Goal: Task Accomplishment & Management: Use online tool/utility

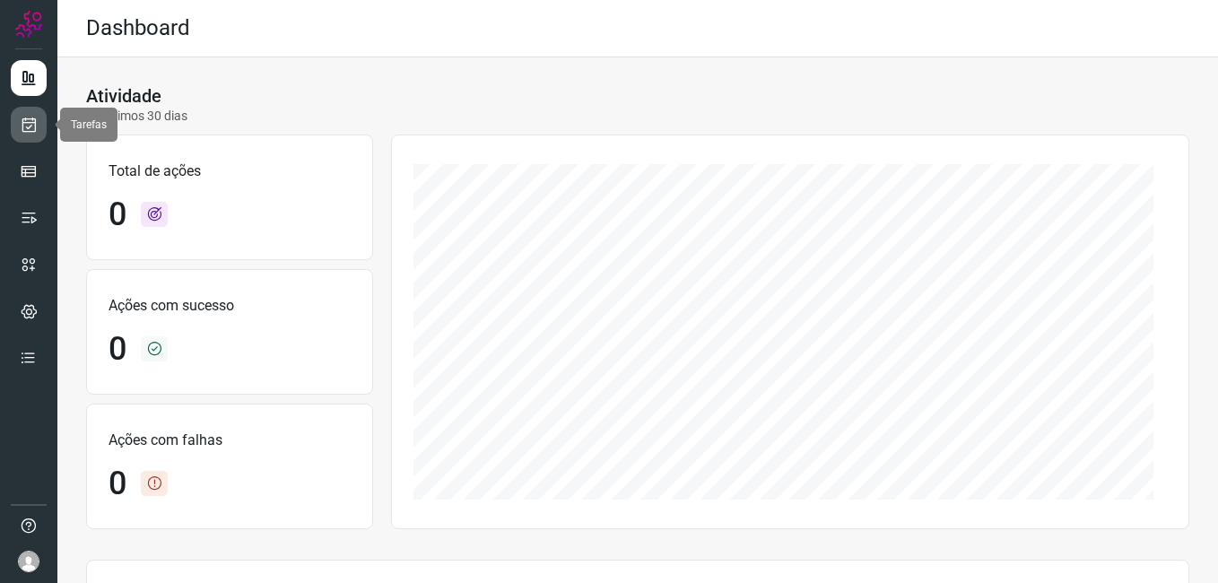
click at [30, 123] on icon at bounding box center [29, 125] width 19 height 18
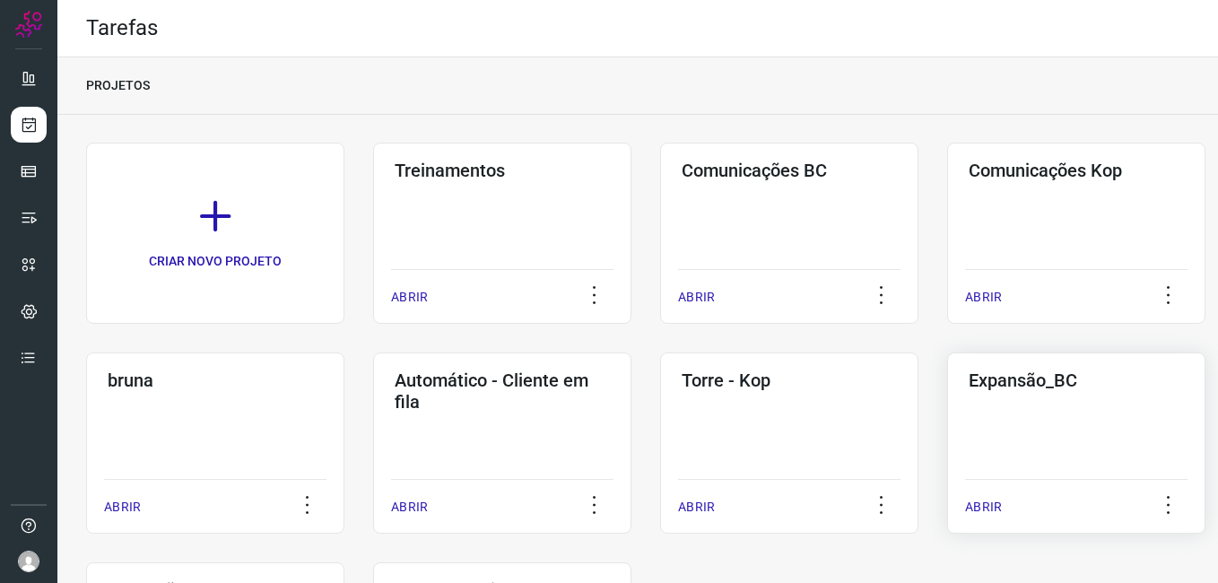
click at [1013, 452] on div "Expansão_BC ABRIR" at bounding box center [1076, 442] width 258 height 181
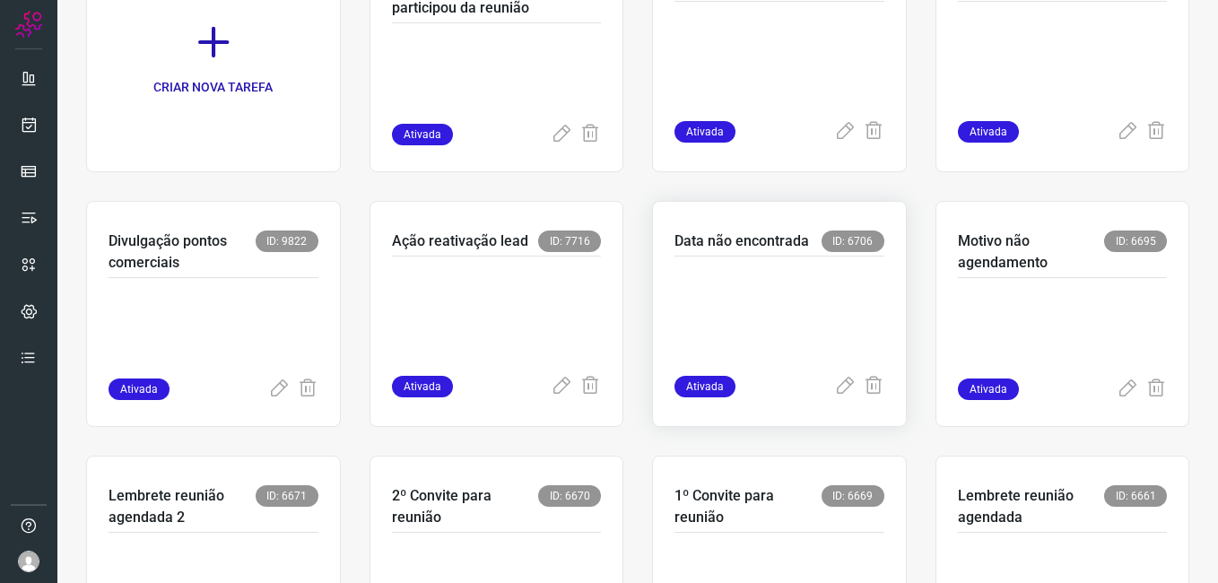
scroll to position [269, 0]
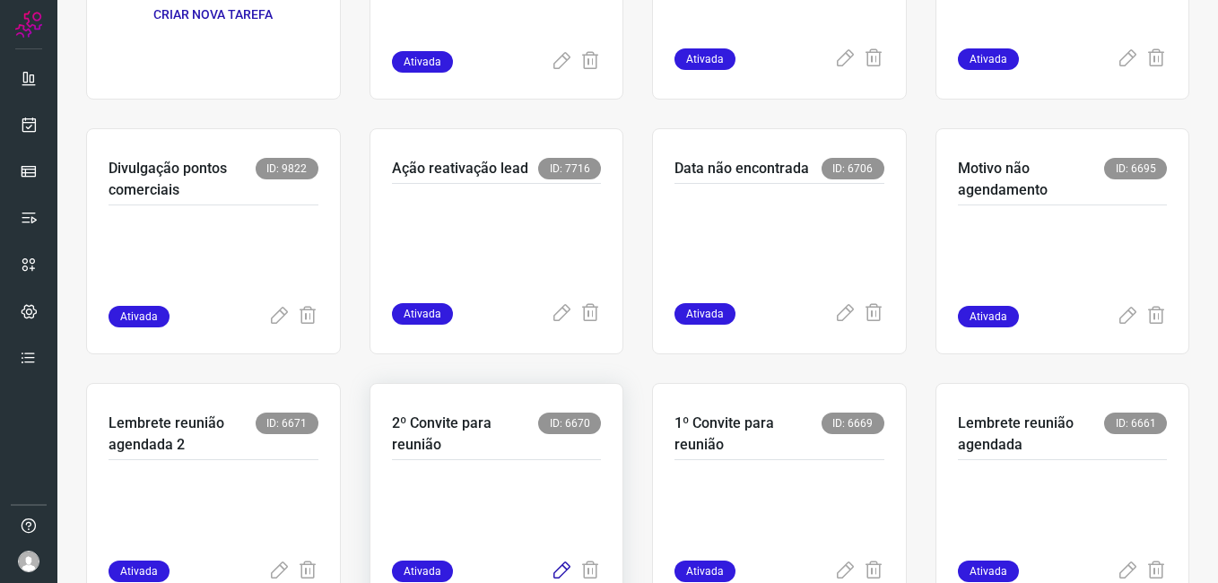
click at [552, 569] on icon at bounding box center [562, 571] width 22 height 22
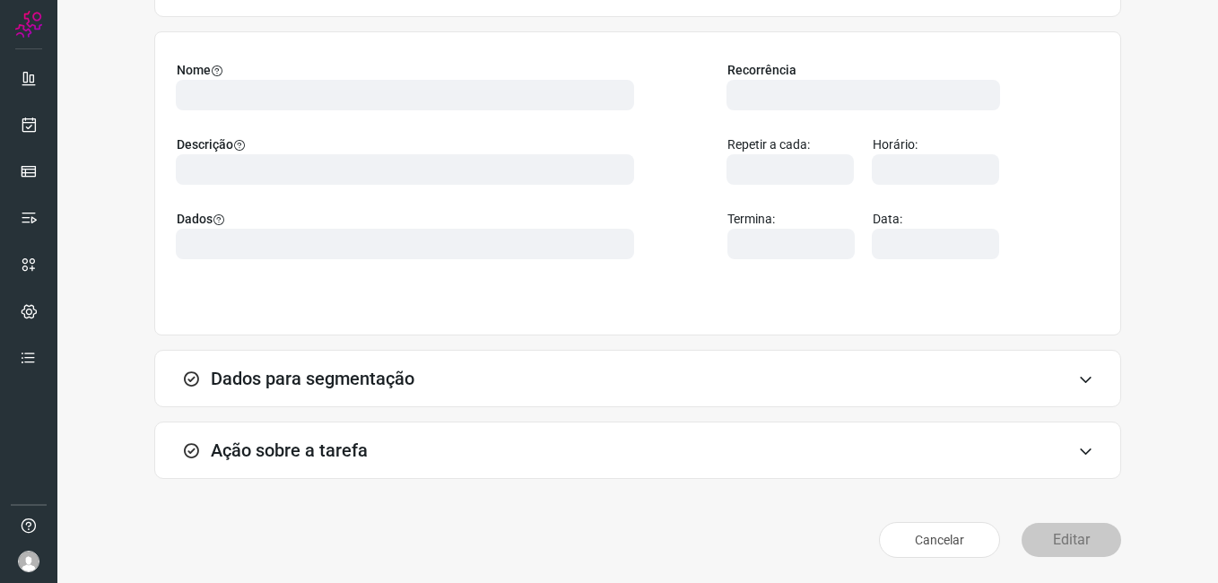
scroll to position [117, 0]
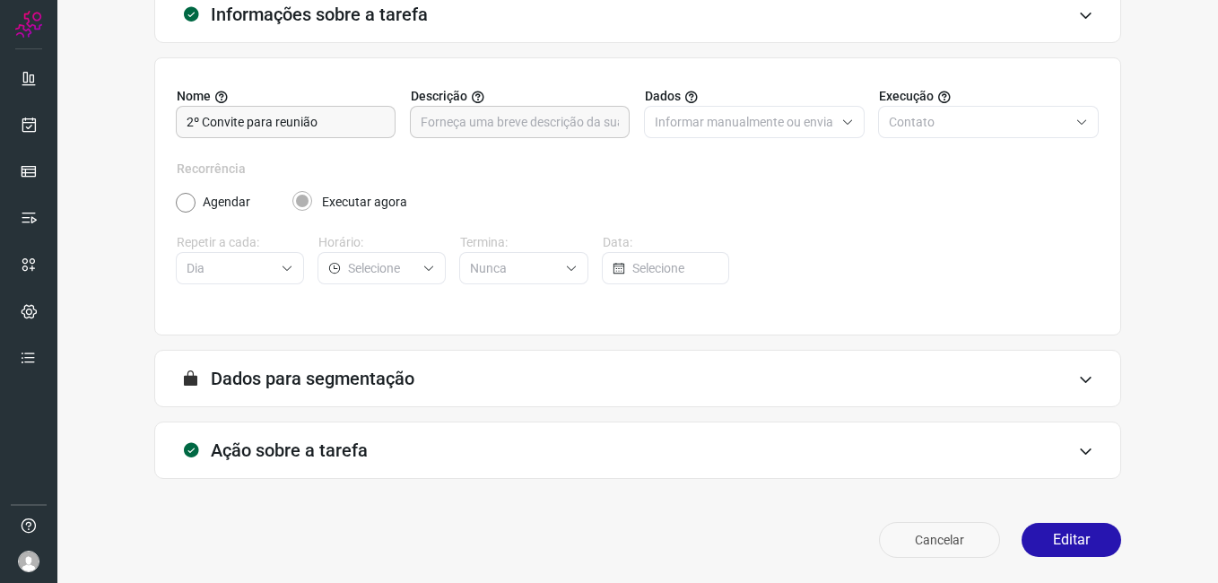
click at [1034, 532] on button "Editar" at bounding box center [1071, 540] width 100 height 34
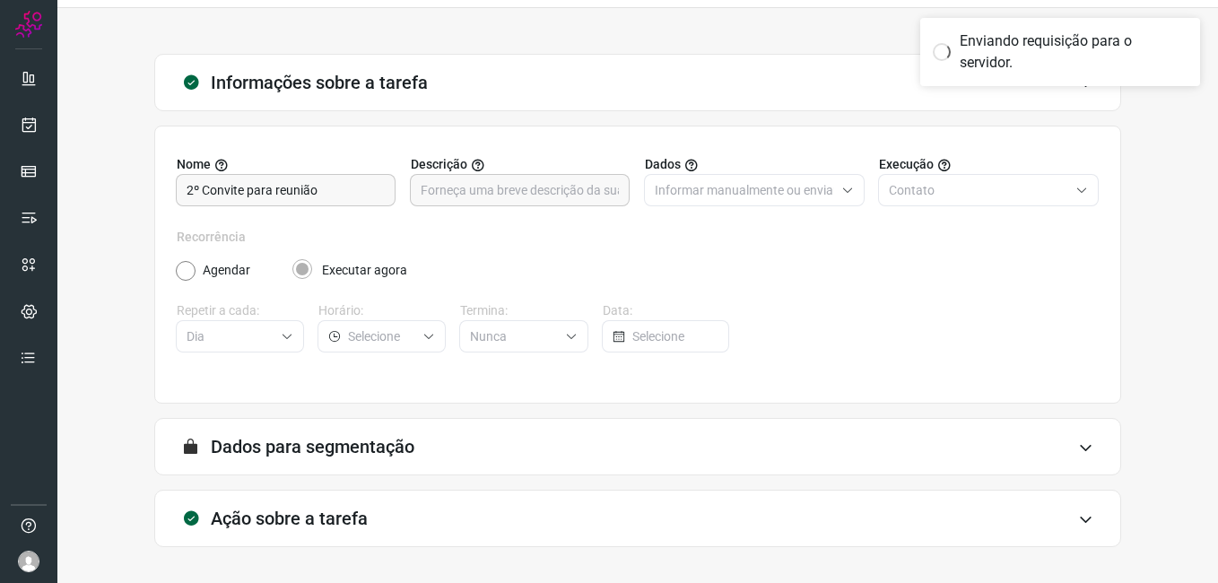
scroll to position [0, 0]
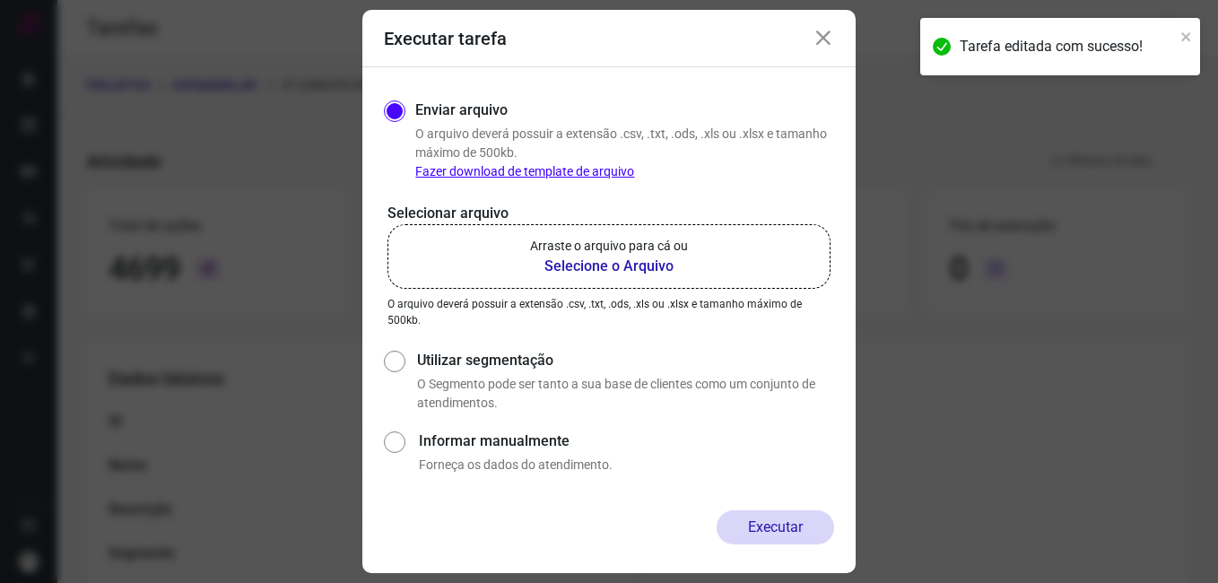
click at [585, 268] on b "Selecione o Arquivo" at bounding box center [609, 267] width 158 height 22
click at [0, 0] on input "Arraste o arquivo para cá ou Selecione o Arquivo" at bounding box center [0, 0] width 0 height 0
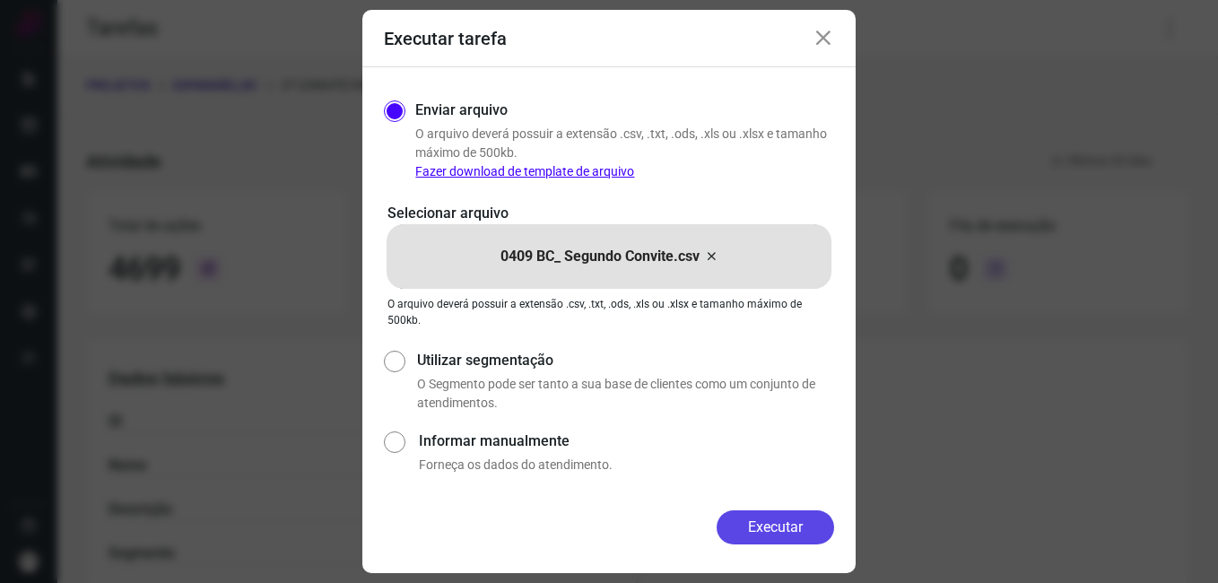
click at [746, 520] on button "Executar" at bounding box center [775, 527] width 117 height 34
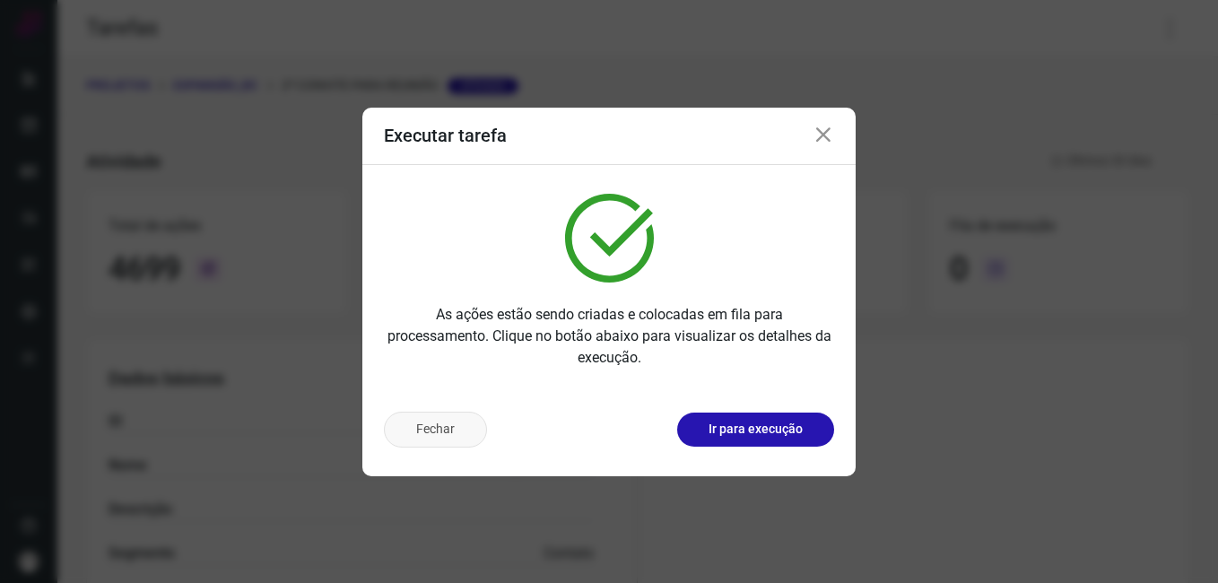
click at [452, 431] on button "Fechar" at bounding box center [435, 430] width 103 height 36
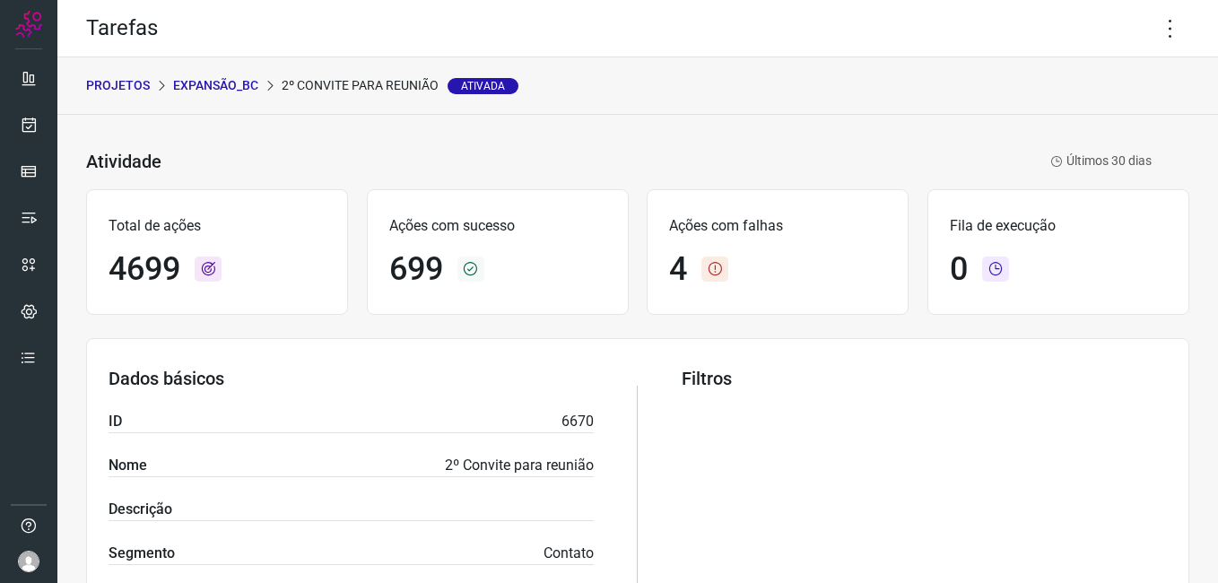
click at [217, 90] on p "Expansão_BC" at bounding box center [215, 85] width 85 height 19
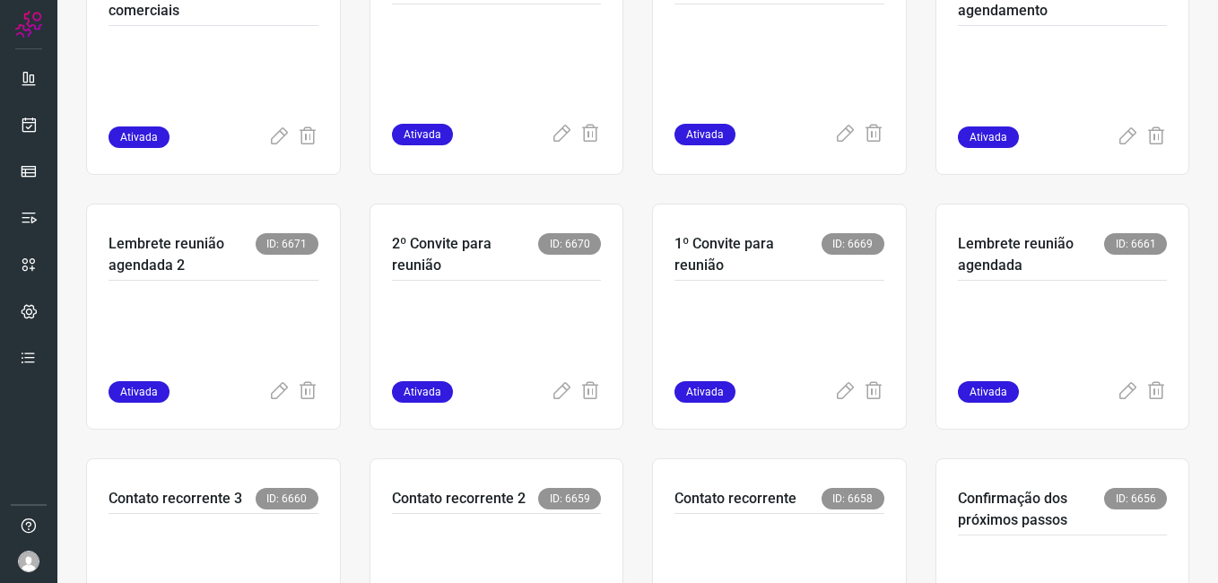
scroll to position [849, 0]
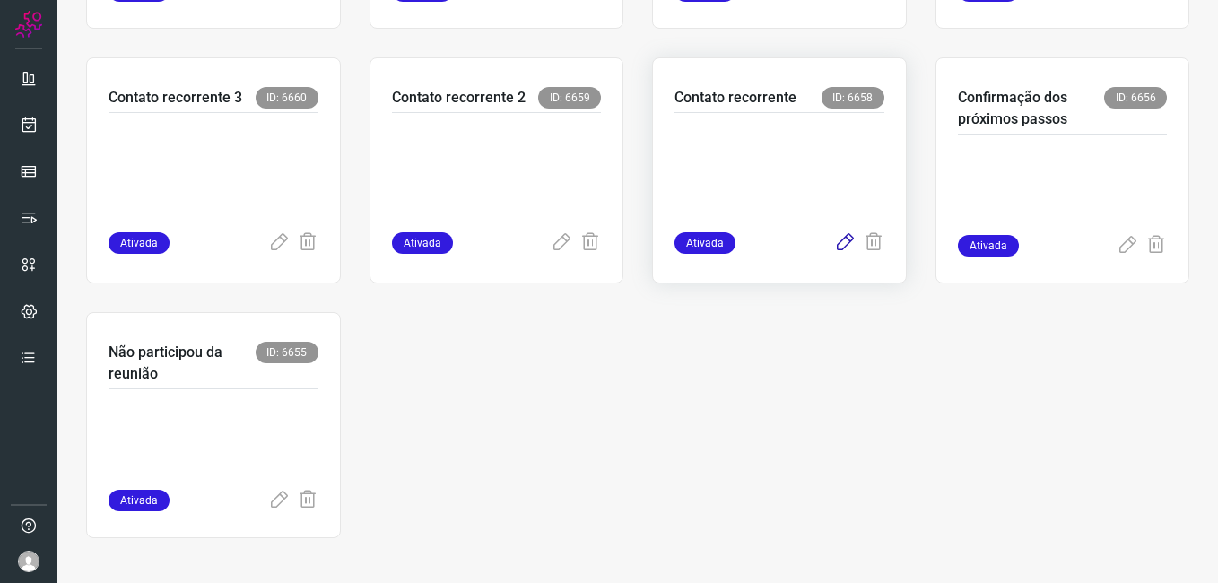
click at [834, 246] on icon at bounding box center [845, 243] width 22 height 22
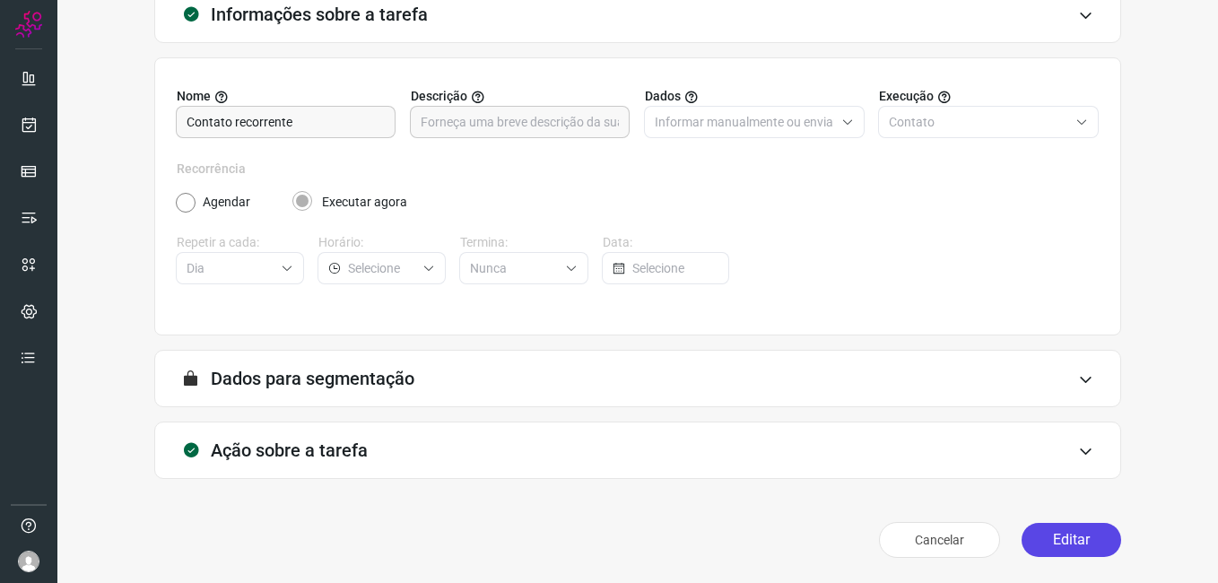
click at [1050, 535] on button "Editar" at bounding box center [1071, 540] width 100 height 34
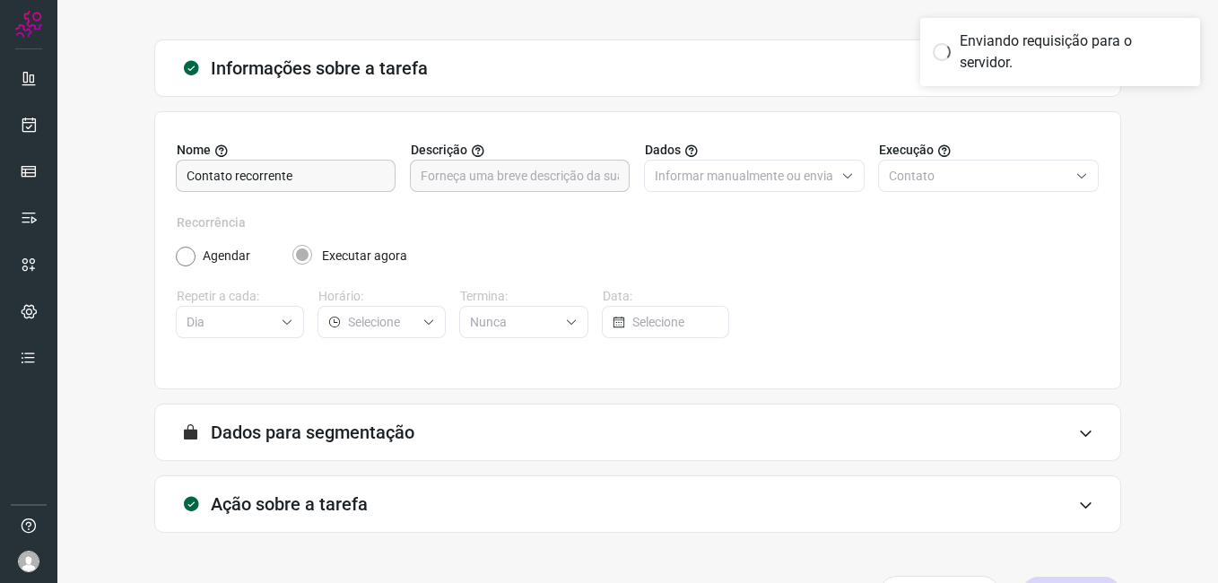
scroll to position [9, 0]
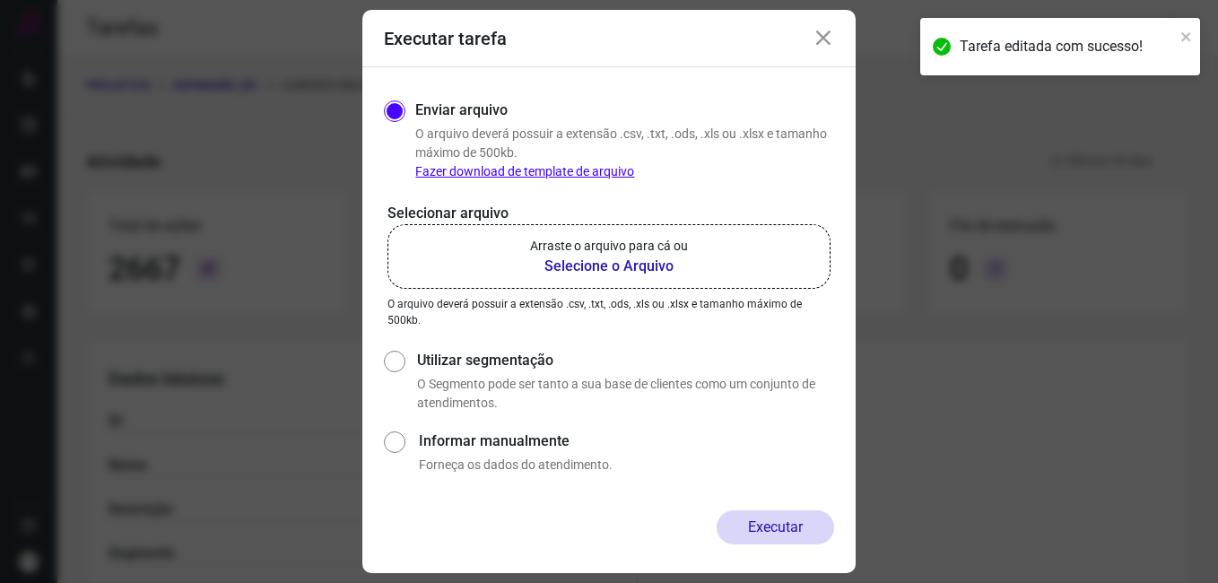
click at [591, 270] on b "Selecione o Arquivo" at bounding box center [609, 267] width 158 height 22
click at [0, 0] on input "Arraste o arquivo para cá ou Selecione o Arquivo" at bounding box center [0, 0] width 0 height 0
click at [820, 41] on icon at bounding box center [823, 39] width 22 height 22
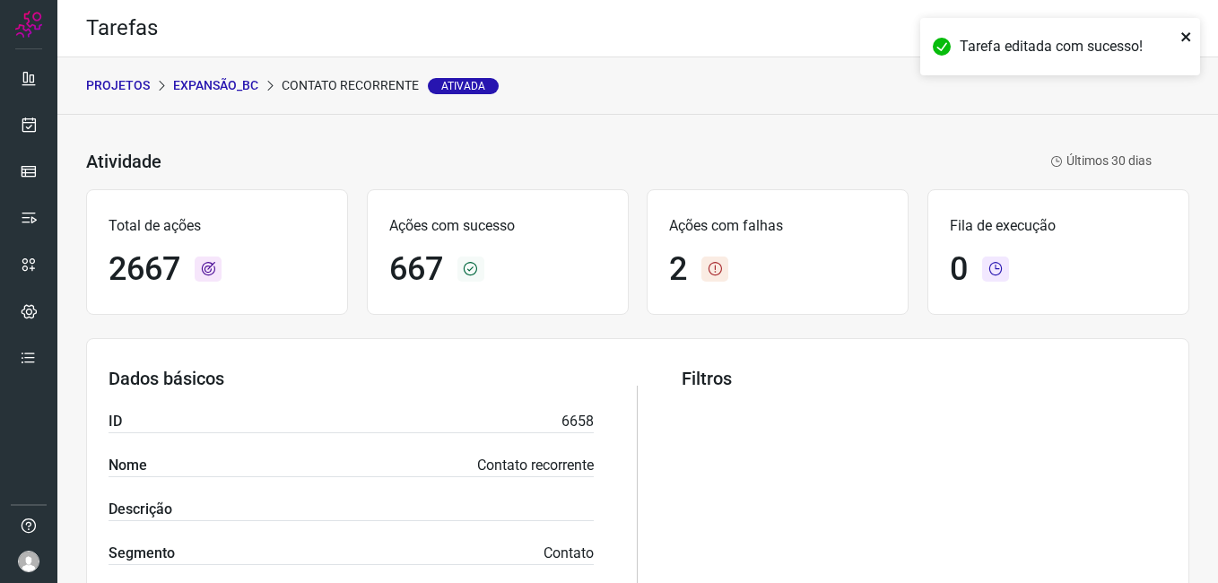
click at [1183, 39] on icon "close" at bounding box center [1185, 36] width 9 height 9
click at [1154, 34] on div "Tarefa editada com sucesso!" at bounding box center [1059, 53] width 287 height 79
click at [1158, 27] on icon at bounding box center [1170, 29] width 38 height 38
click at [1164, 35] on icon at bounding box center [1170, 29] width 38 height 38
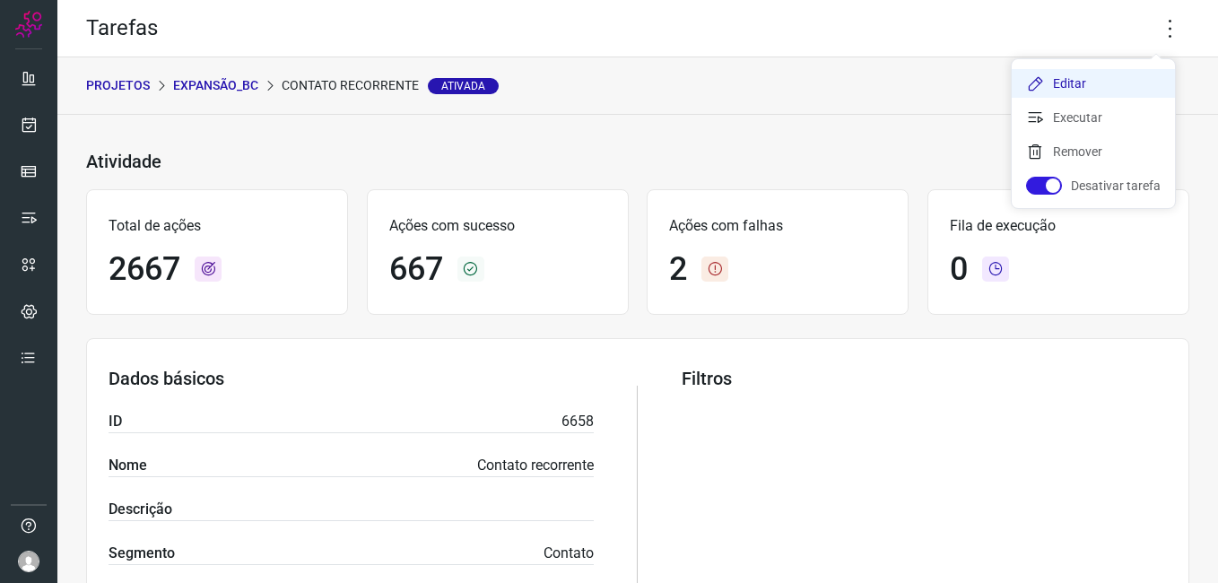
click at [1085, 80] on li "Editar" at bounding box center [1093, 83] width 163 height 29
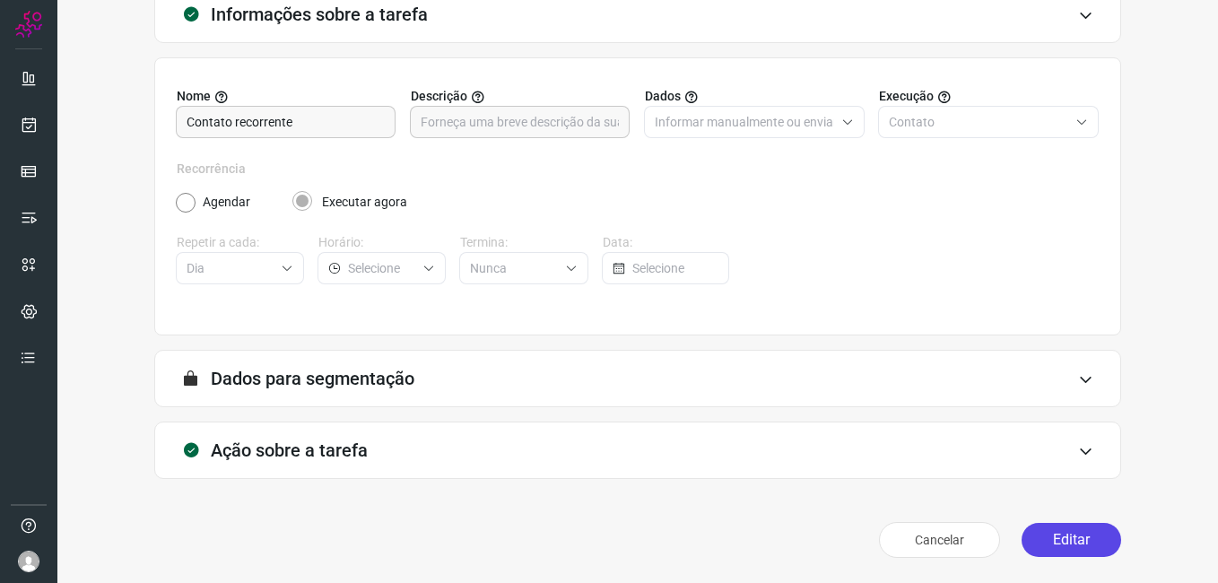
scroll to position [117, 0]
click at [1044, 538] on button "Editar" at bounding box center [1071, 540] width 100 height 34
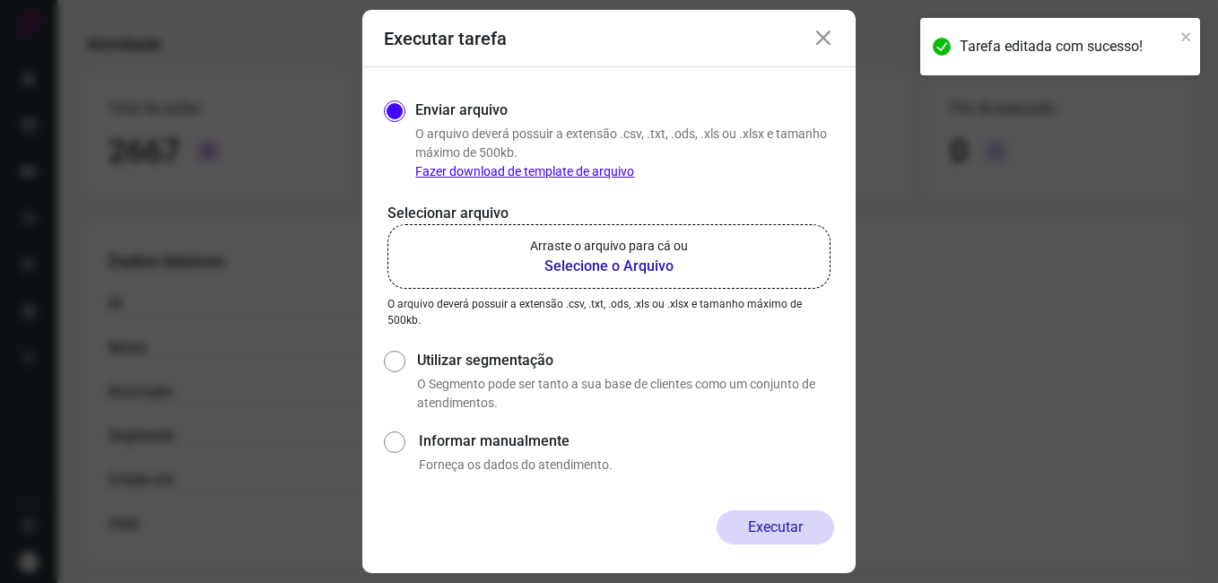
click at [561, 270] on b "Selecione o Arquivo" at bounding box center [609, 267] width 158 height 22
click at [0, 0] on input "Arraste o arquivo para cá ou Selecione o Arquivo" at bounding box center [0, 0] width 0 height 0
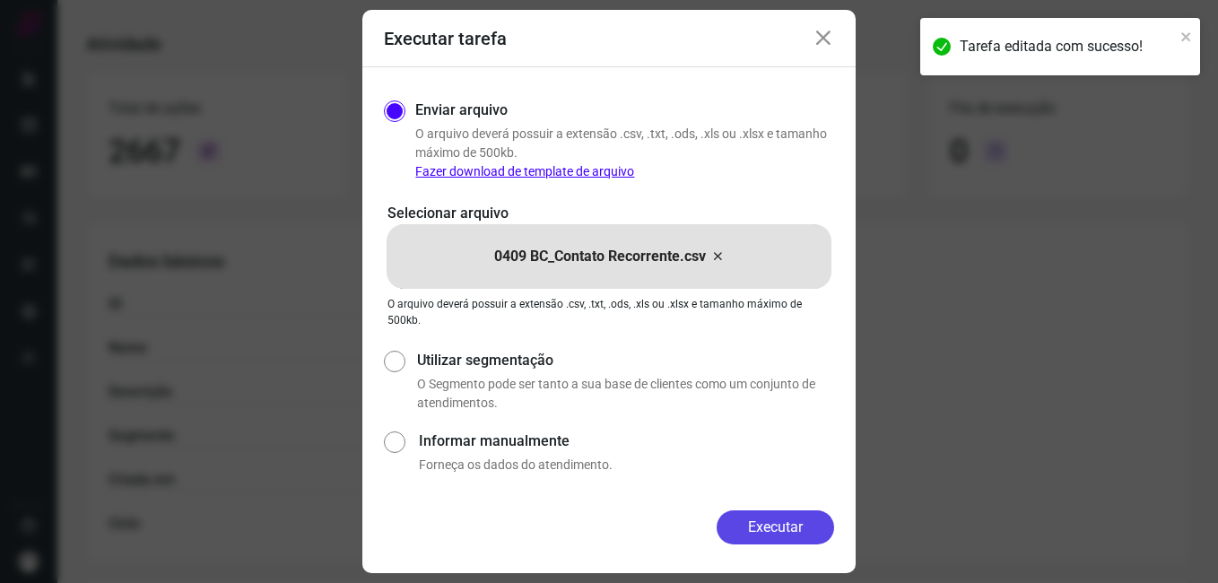
click at [773, 520] on button "Executar" at bounding box center [775, 527] width 117 height 34
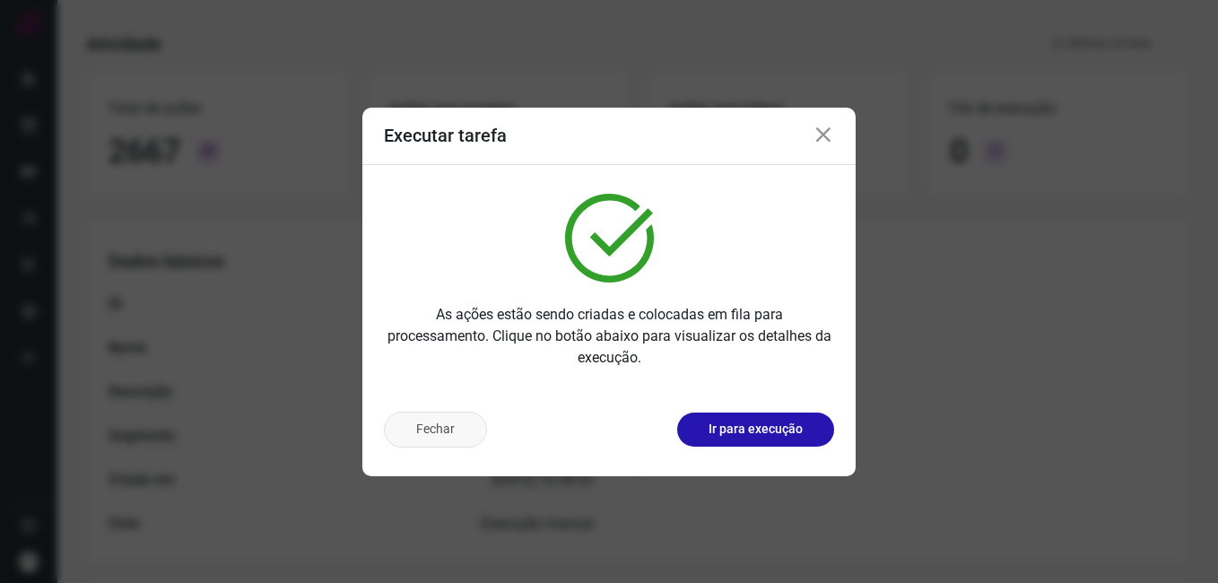
click at [438, 432] on button "Fechar" at bounding box center [435, 430] width 103 height 36
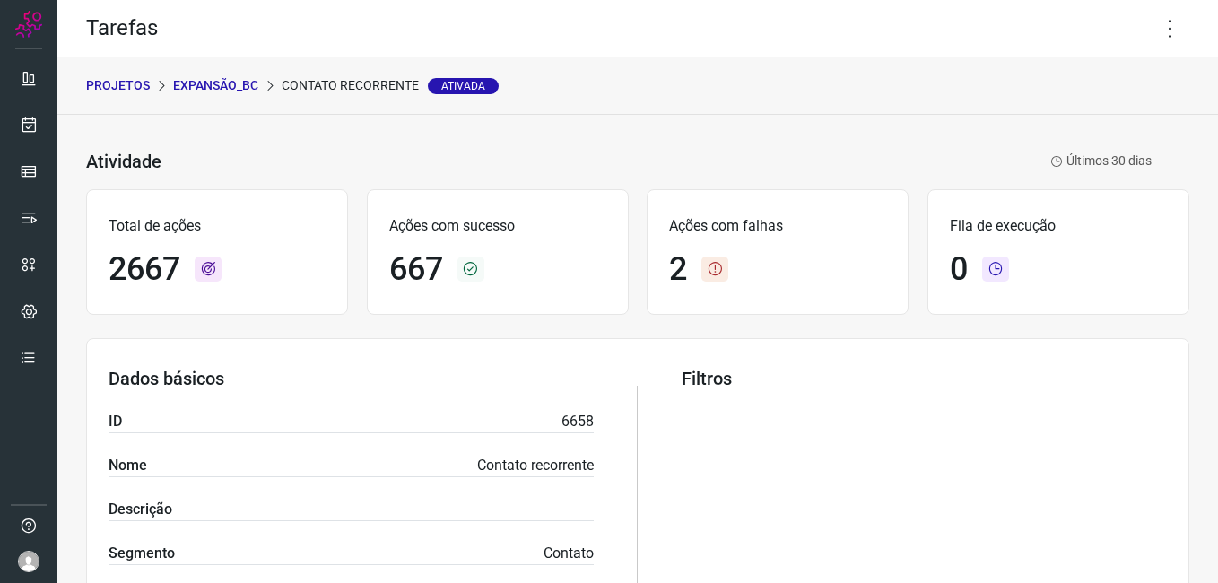
click at [199, 85] on p "Expansão_BC" at bounding box center [215, 85] width 85 height 19
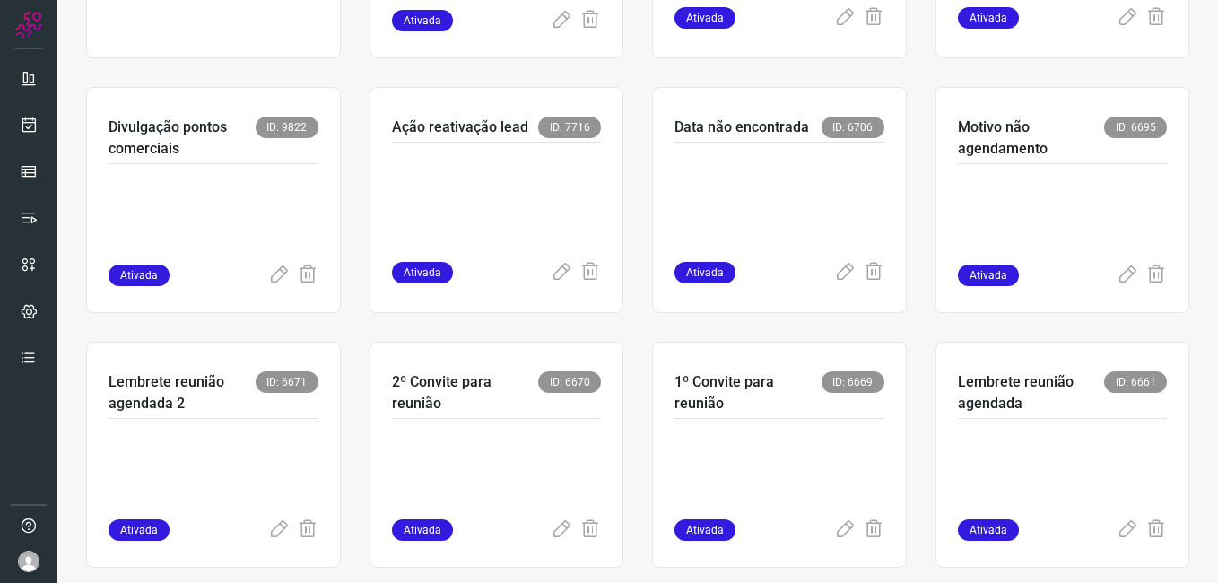
scroll to position [538, 0]
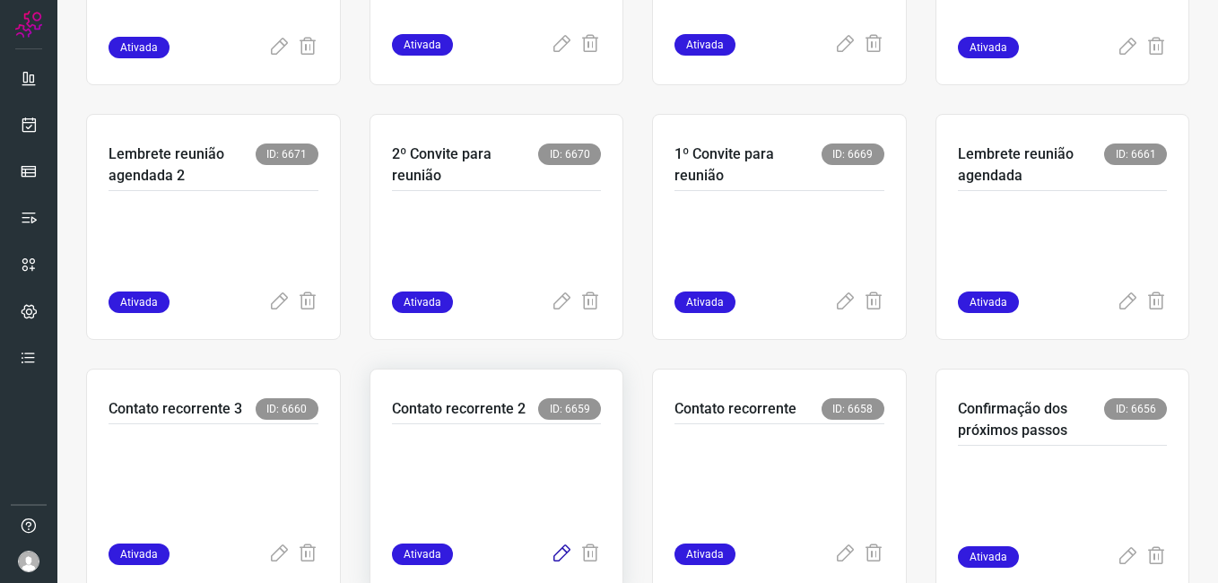
click at [551, 552] on icon at bounding box center [562, 554] width 22 height 22
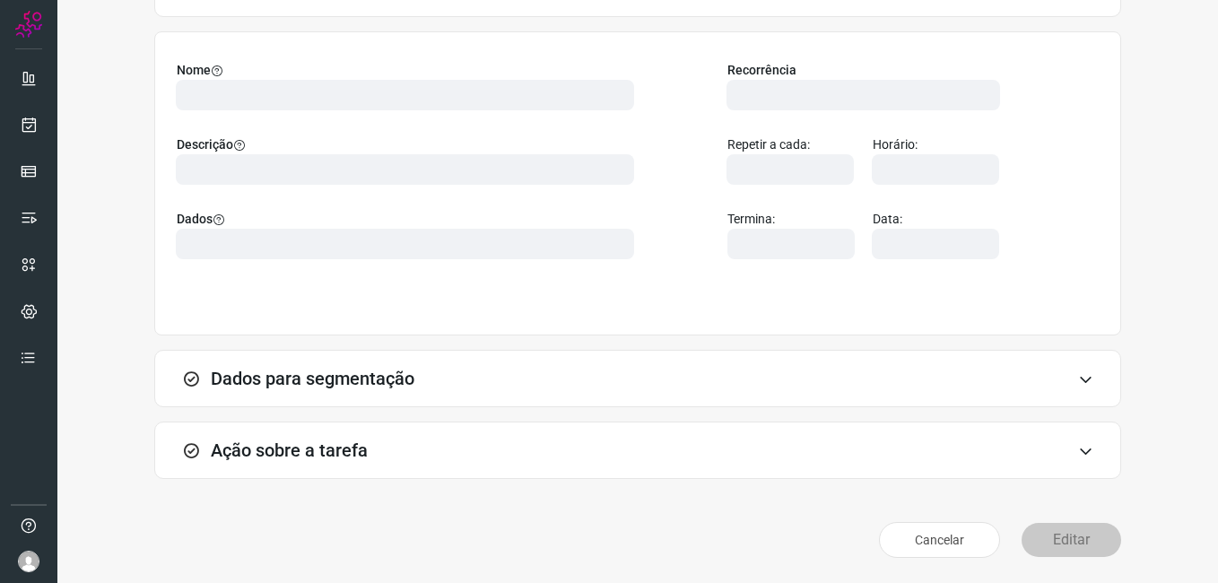
scroll to position [117, 0]
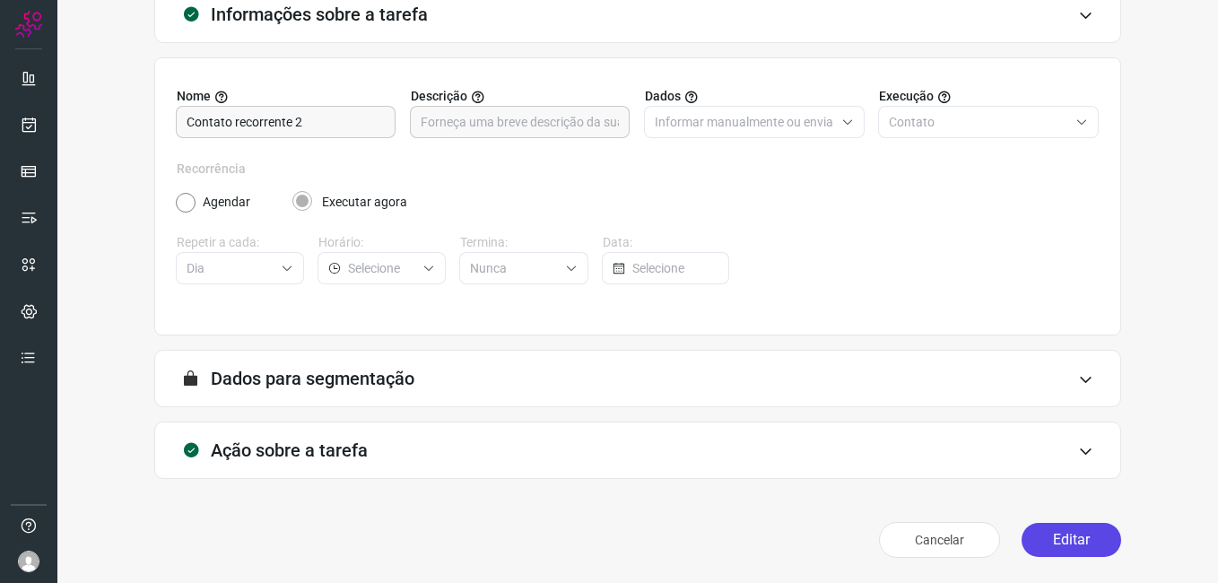
click at [1029, 536] on button "Editar" at bounding box center [1071, 540] width 100 height 34
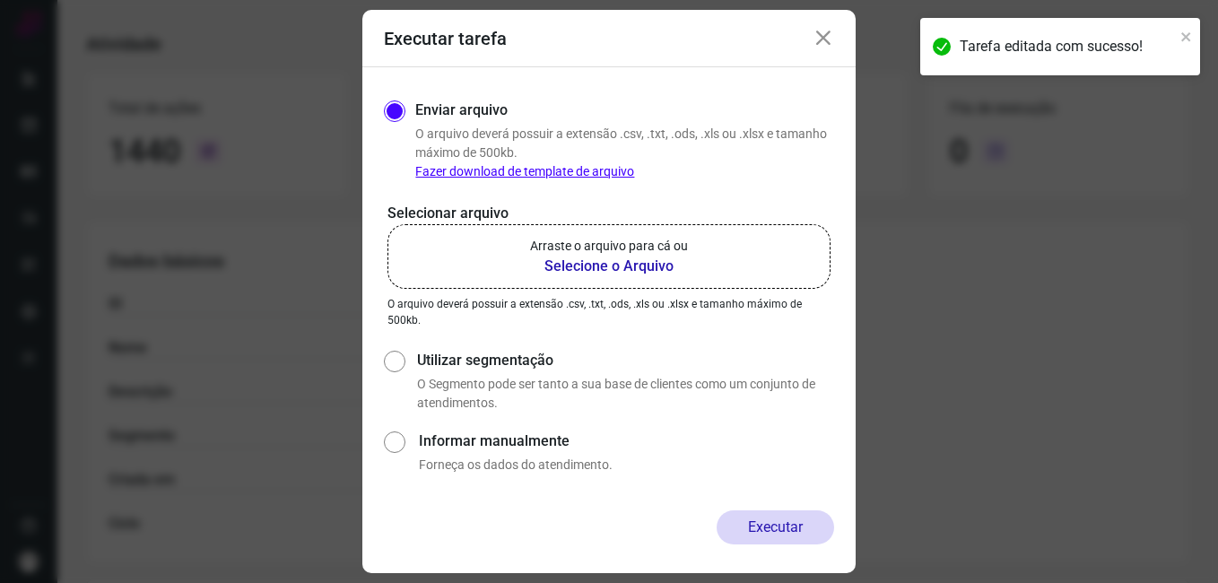
click at [578, 271] on b "Selecione o Arquivo" at bounding box center [609, 267] width 158 height 22
click at [0, 0] on input "Arraste o arquivo para cá ou Selecione o Arquivo" at bounding box center [0, 0] width 0 height 0
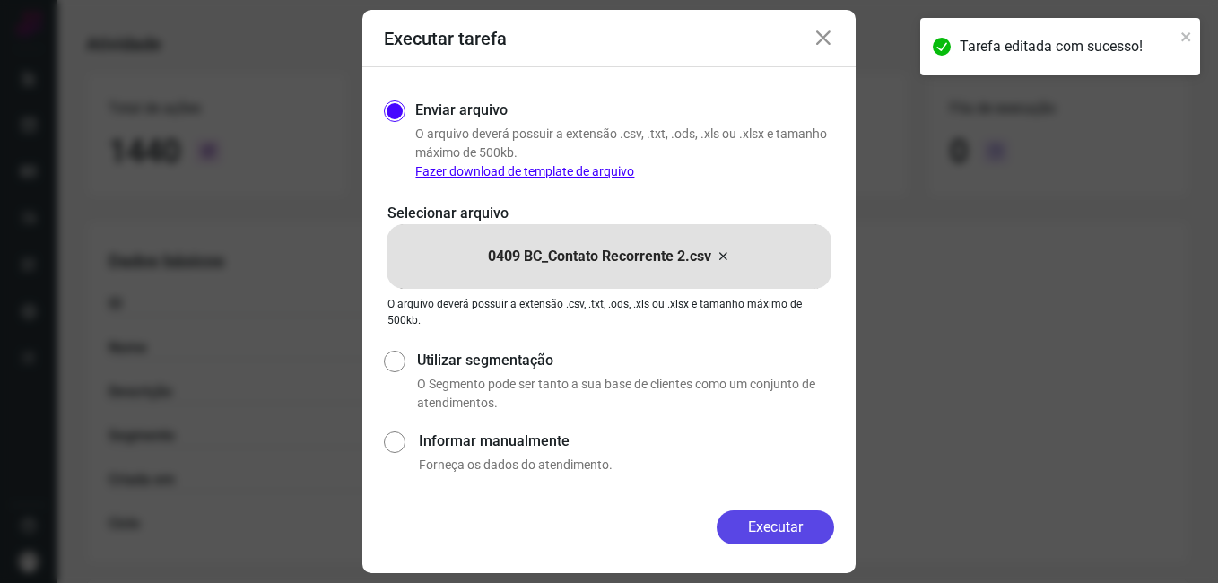
click at [741, 514] on button "Executar" at bounding box center [775, 527] width 117 height 34
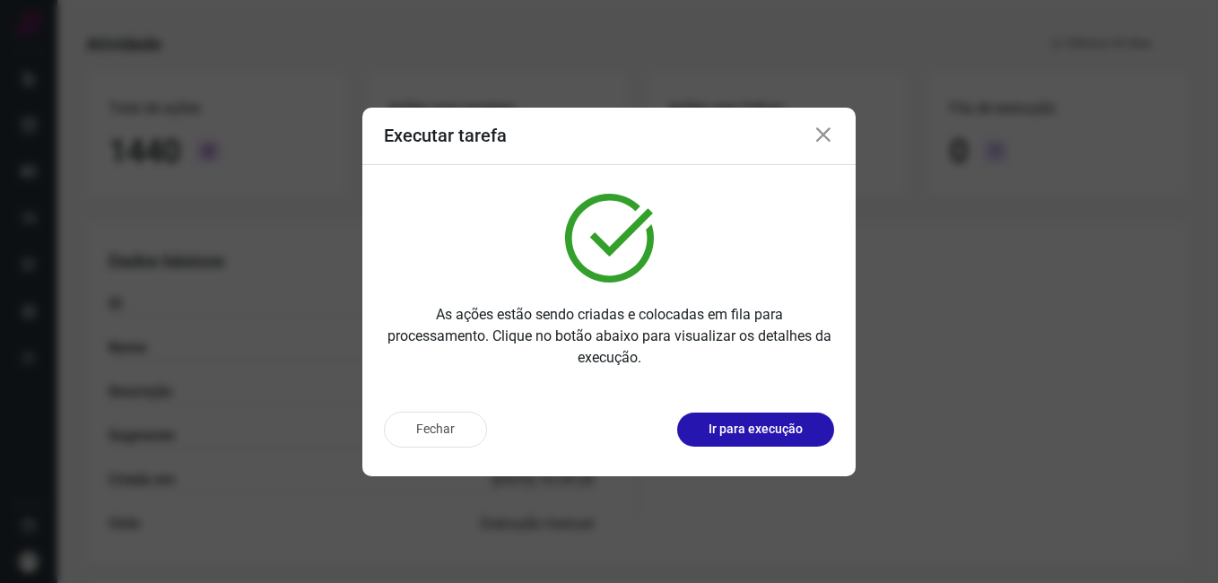
click at [591, 439] on div "Fechar Ir para execução" at bounding box center [609, 430] width 450 height 36
drag, startPoint x: 450, startPoint y: 422, endPoint x: 405, endPoint y: 378, distance: 62.8
click at [446, 422] on button "Fechar" at bounding box center [435, 430] width 103 height 36
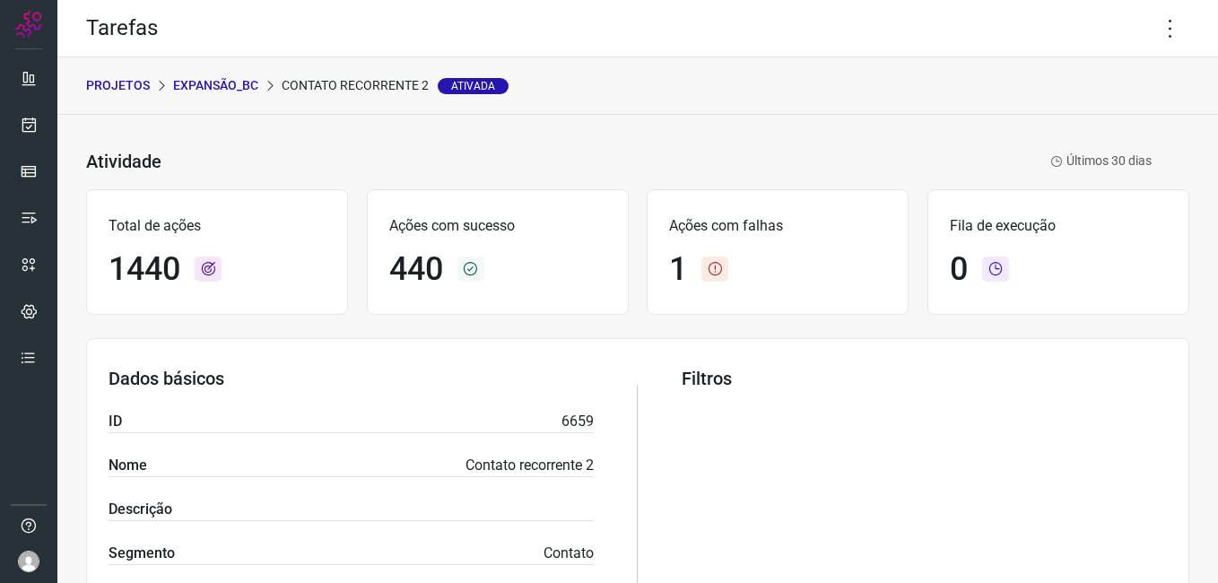
click at [222, 88] on p "Expansão_BC" at bounding box center [215, 85] width 85 height 19
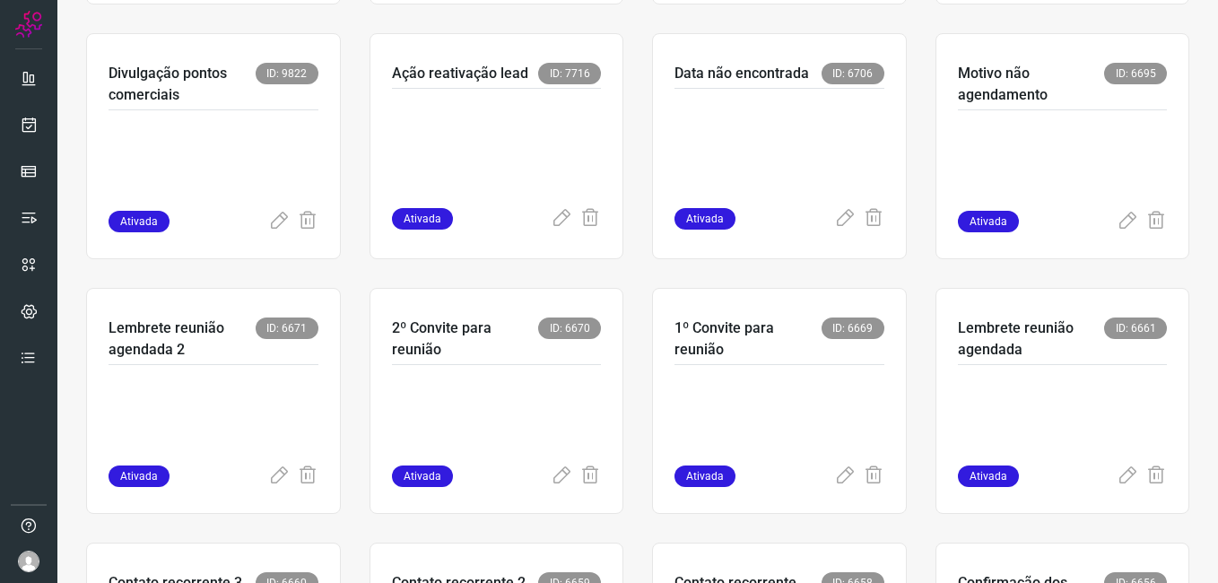
scroll to position [359, 0]
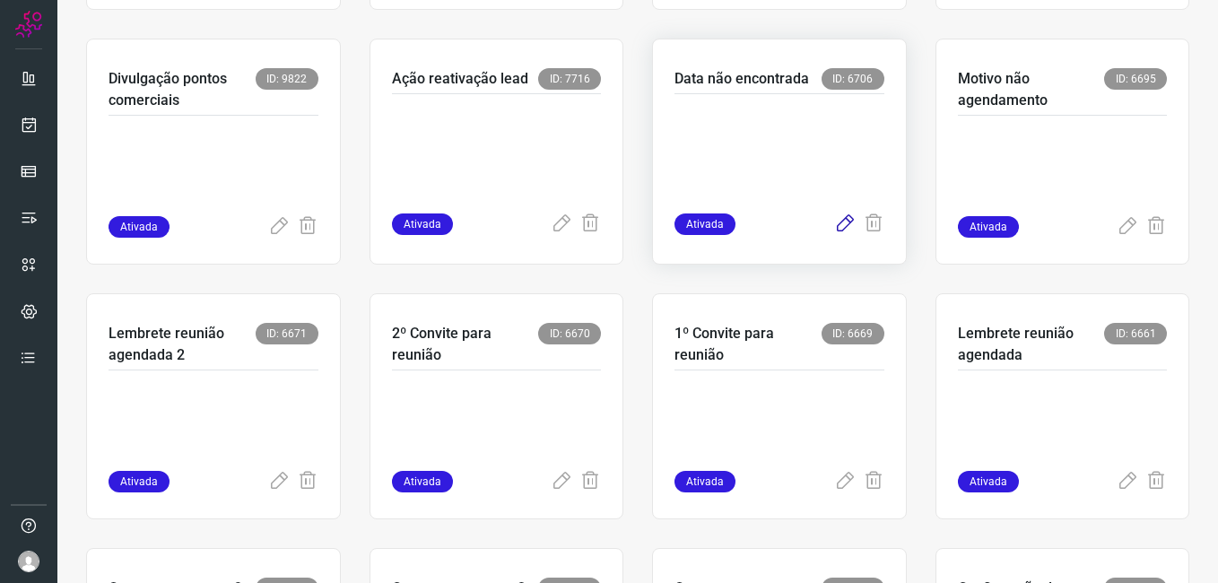
click at [834, 220] on icon at bounding box center [845, 224] width 22 height 22
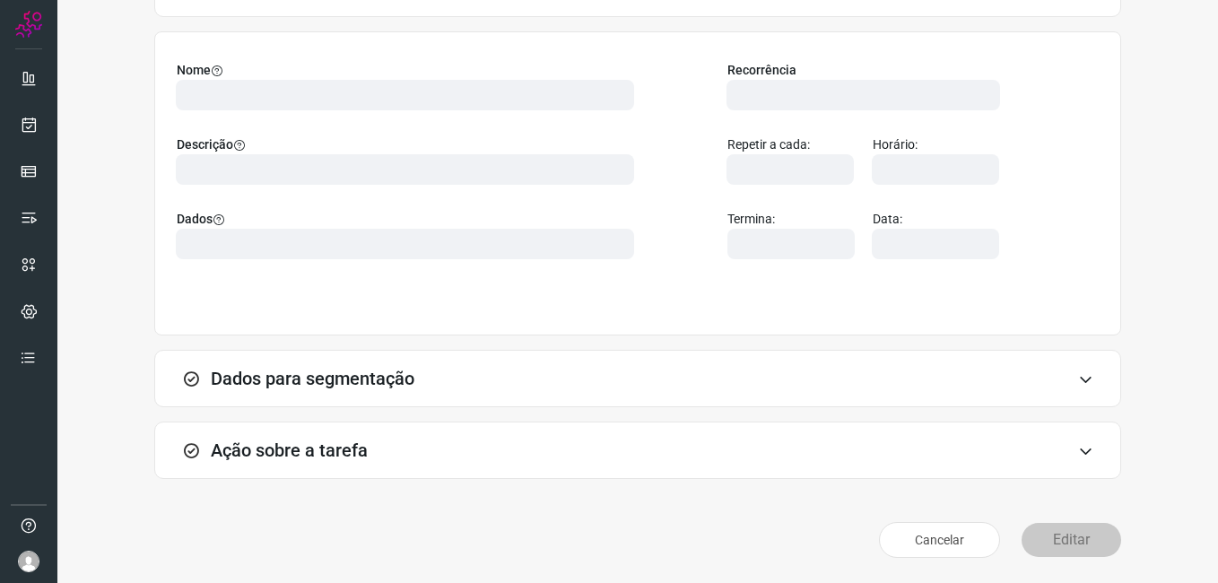
scroll to position [117, 0]
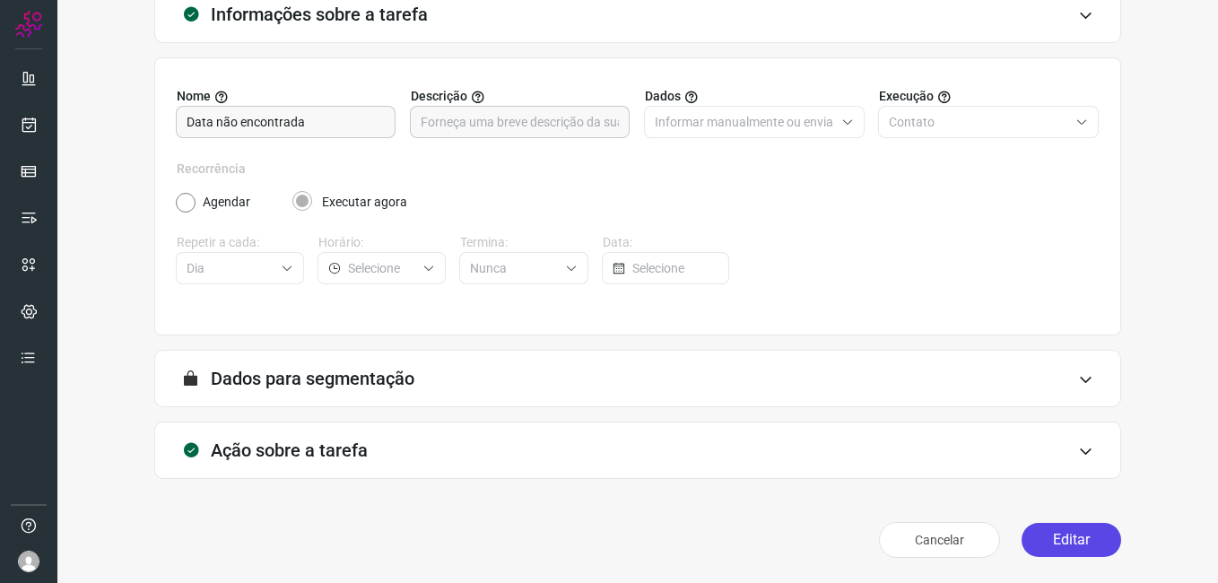
click at [1053, 537] on button "Editar" at bounding box center [1071, 540] width 100 height 34
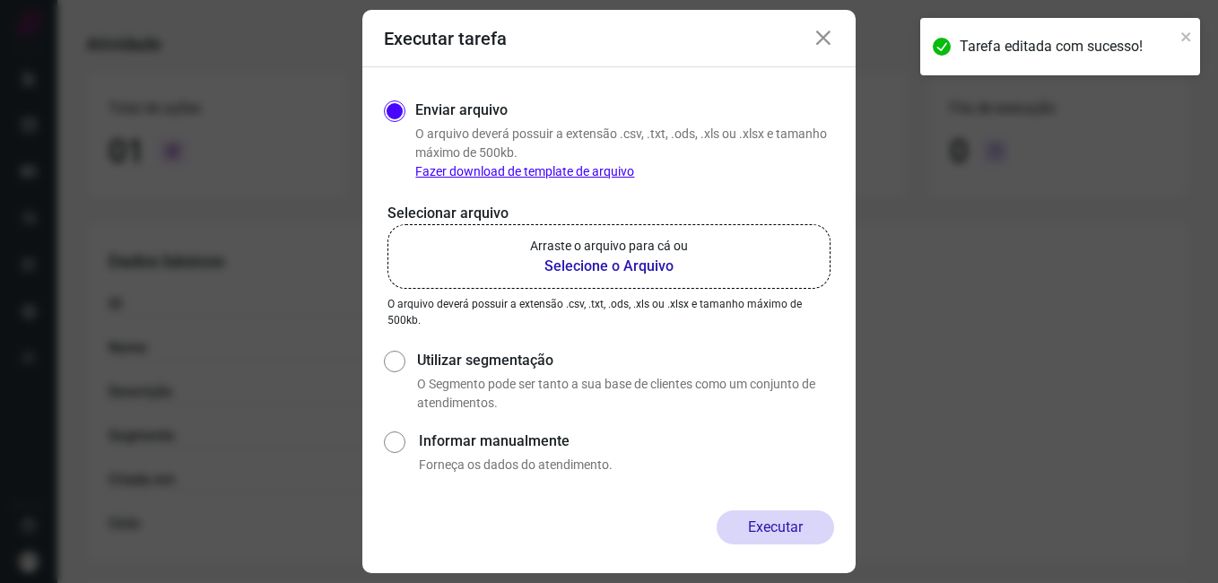
click at [552, 270] on b "Selecione o Arquivo" at bounding box center [609, 267] width 158 height 22
click at [0, 0] on input "Arraste o arquivo para cá ou Selecione o Arquivo" at bounding box center [0, 0] width 0 height 0
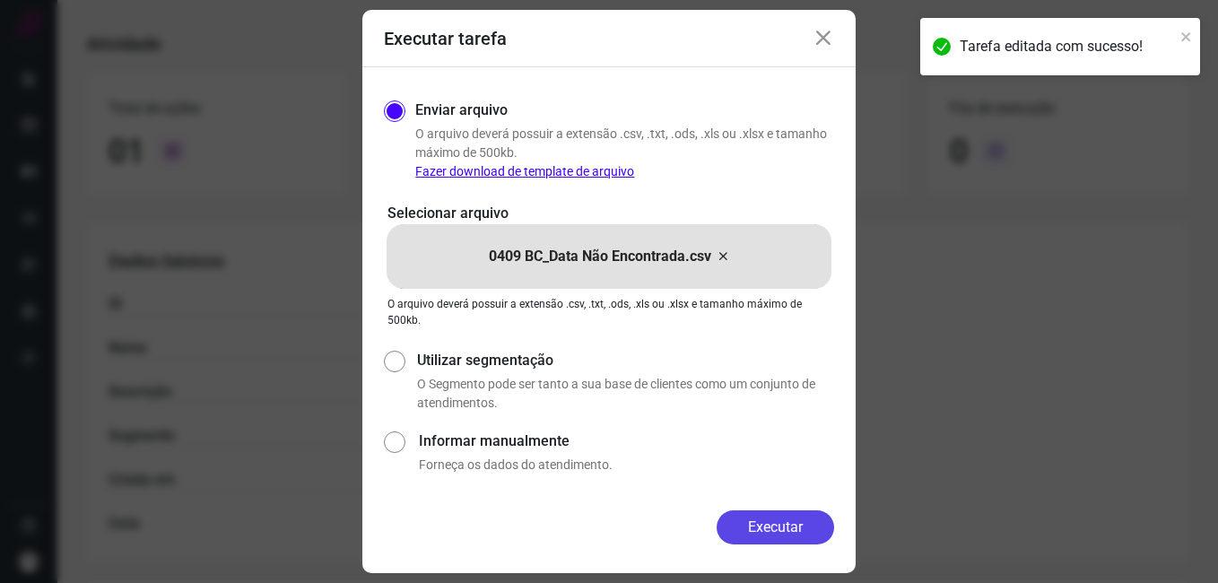
click at [751, 519] on button "Executar" at bounding box center [775, 527] width 117 height 34
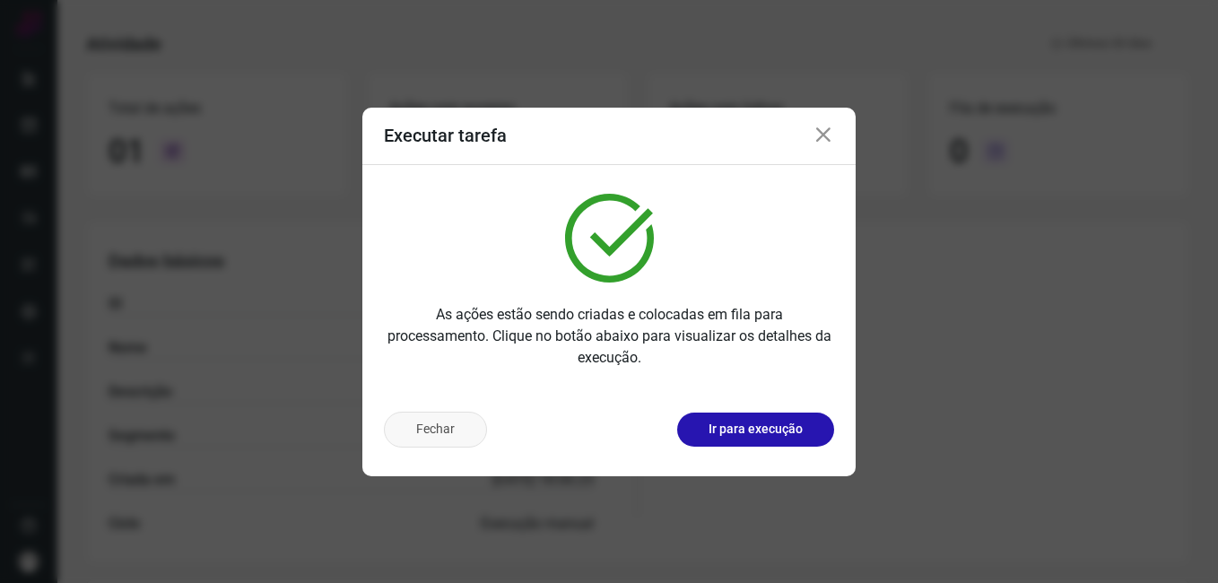
click at [458, 430] on button "Fechar" at bounding box center [435, 430] width 103 height 36
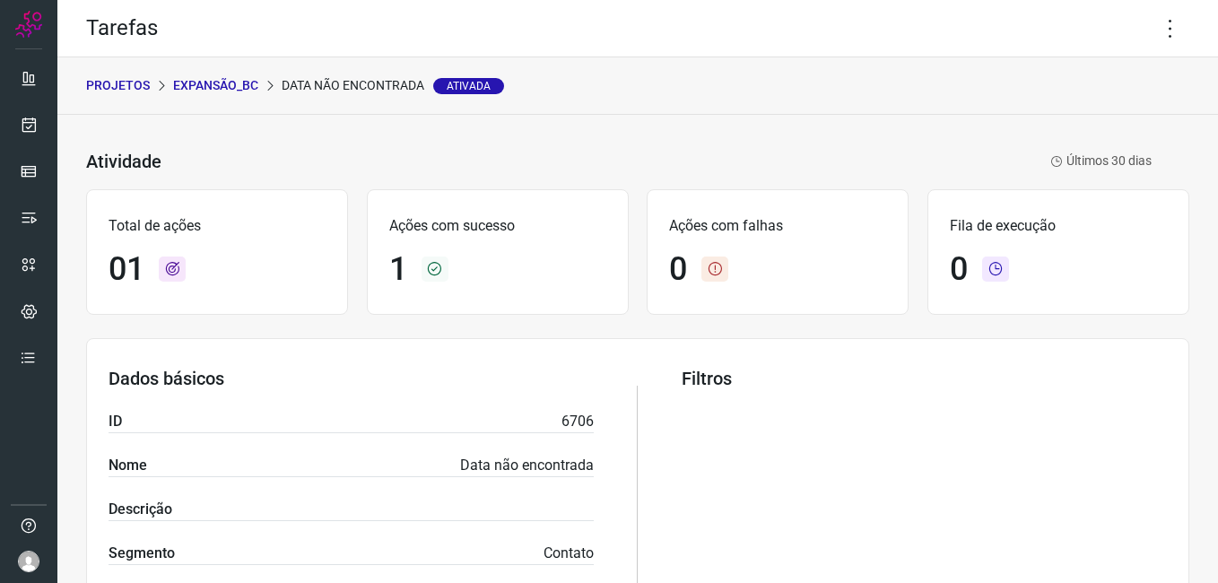
click at [213, 84] on p "Expansão_BC" at bounding box center [215, 85] width 85 height 19
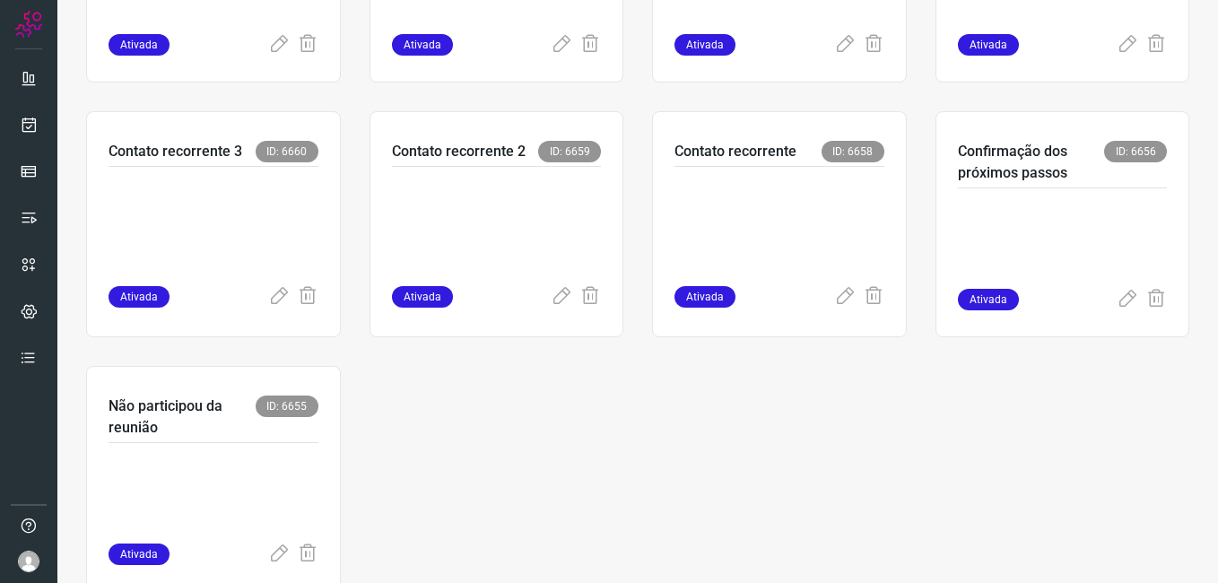
scroll to position [849, 0]
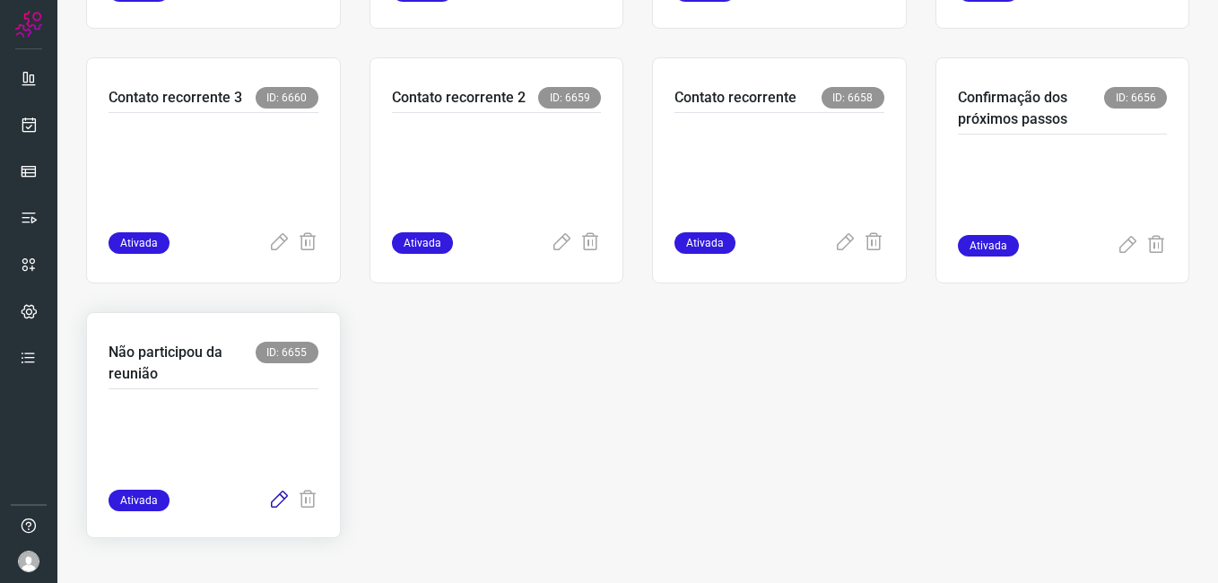
click at [273, 506] on icon at bounding box center [279, 501] width 22 height 22
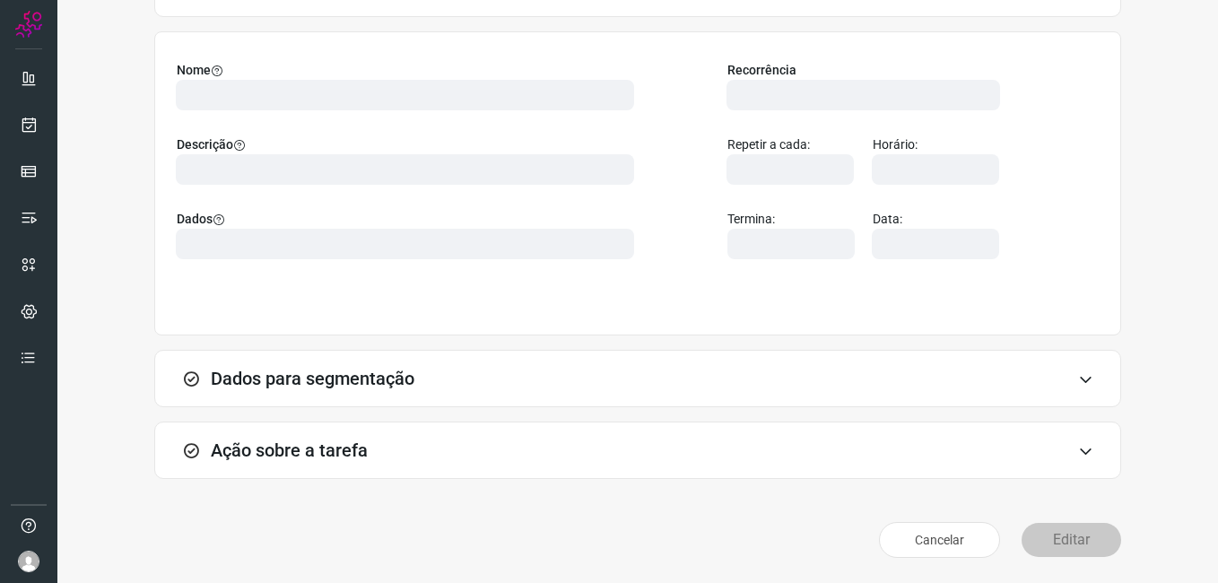
scroll to position [117, 0]
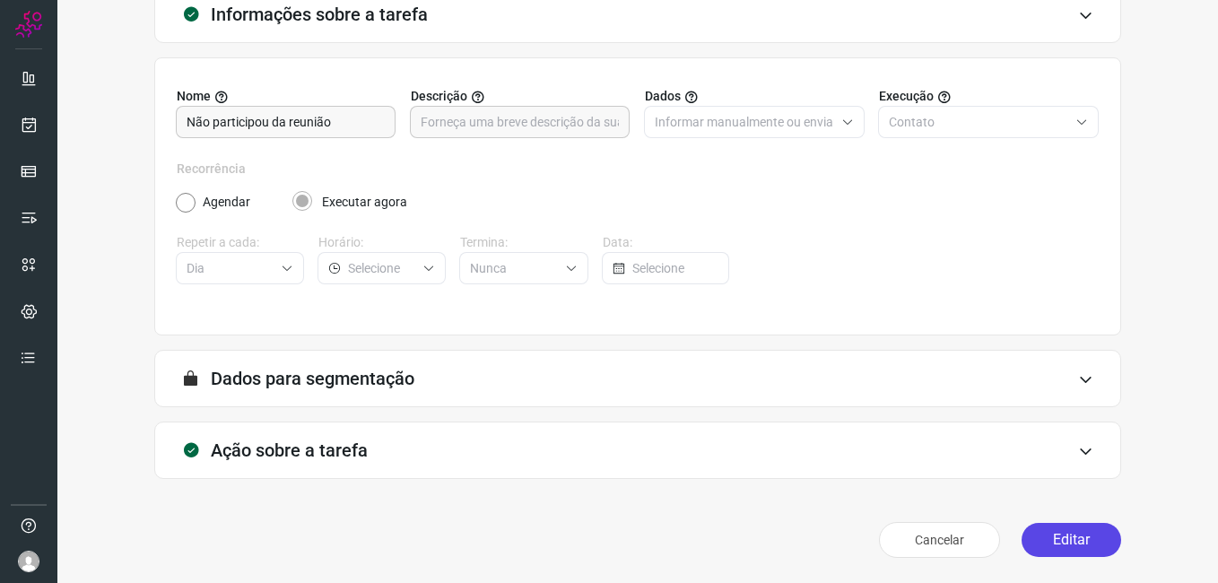
click at [1041, 538] on button "Editar" at bounding box center [1071, 540] width 100 height 34
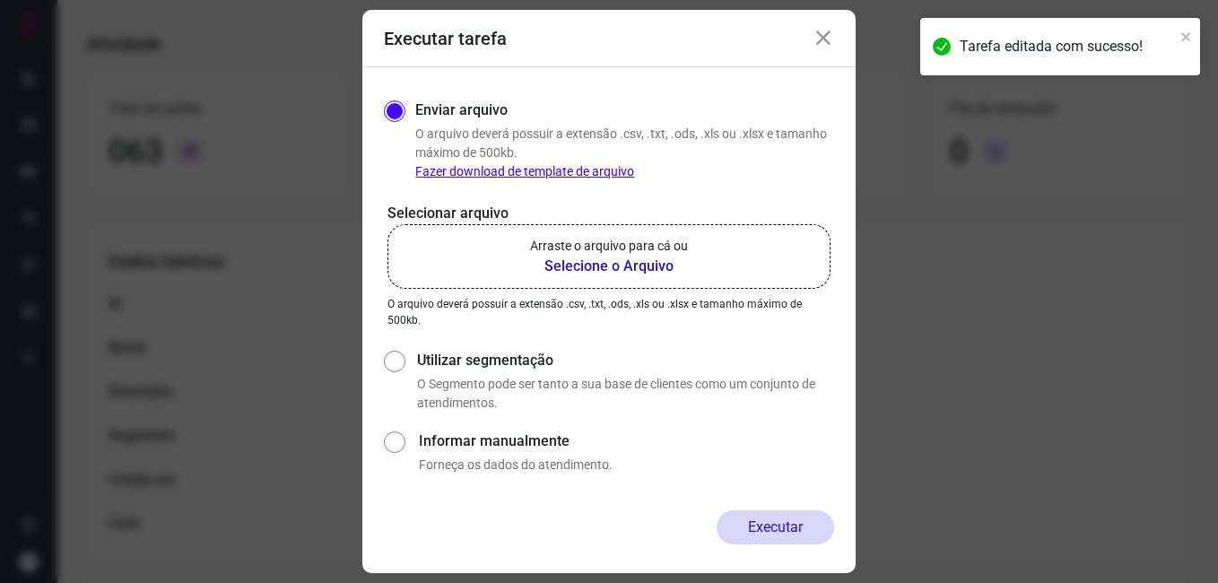
click at [569, 273] on b "Selecione o Arquivo" at bounding box center [609, 267] width 158 height 22
click at [0, 0] on input "Arraste o arquivo para cá ou Selecione o Arquivo" at bounding box center [0, 0] width 0 height 0
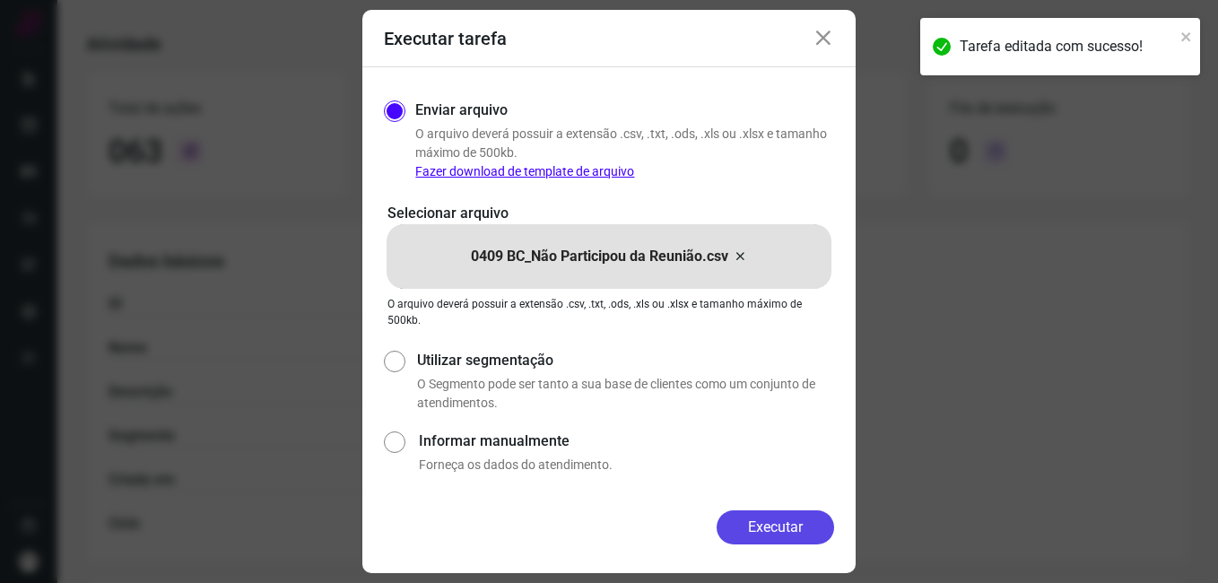
click at [739, 516] on button "Executar" at bounding box center [775, 527] width 117 height 34
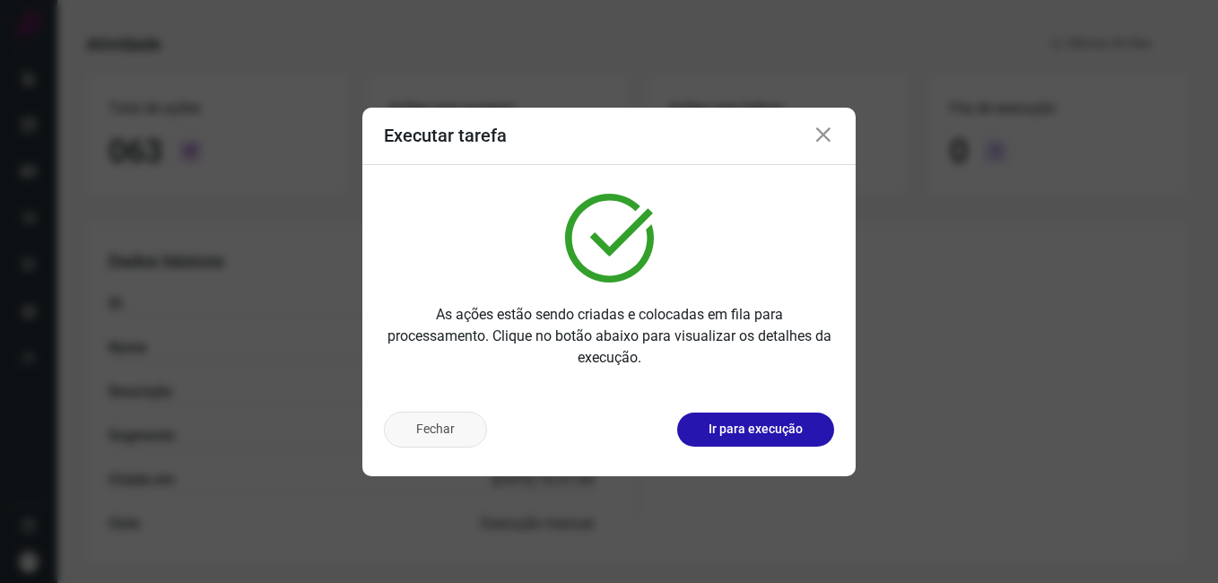
click at [460, 430] on button "Fechar" at bounding box center [435, 430] width 103 height 36
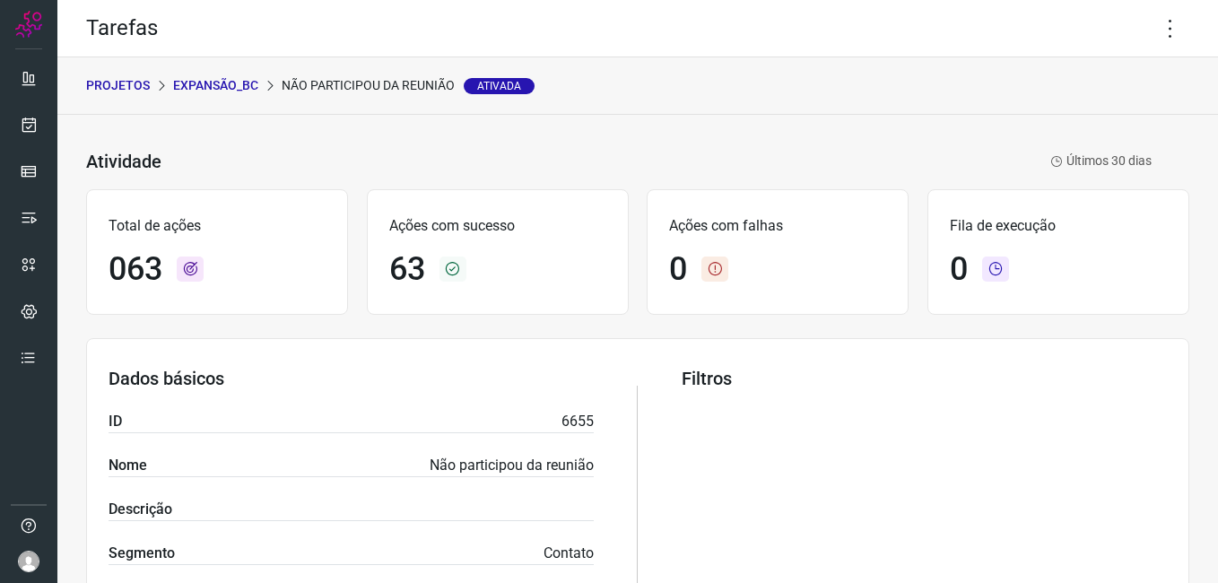
click at [237, 95] on div "PROJETOS Expansão_BC Não participou da reunião Ativada" at bounding box center [637, 85] width 1160 height 57
click at [230, 82] on p "Expansão_BC" at bounding box center [215, 85] width 85 height 19
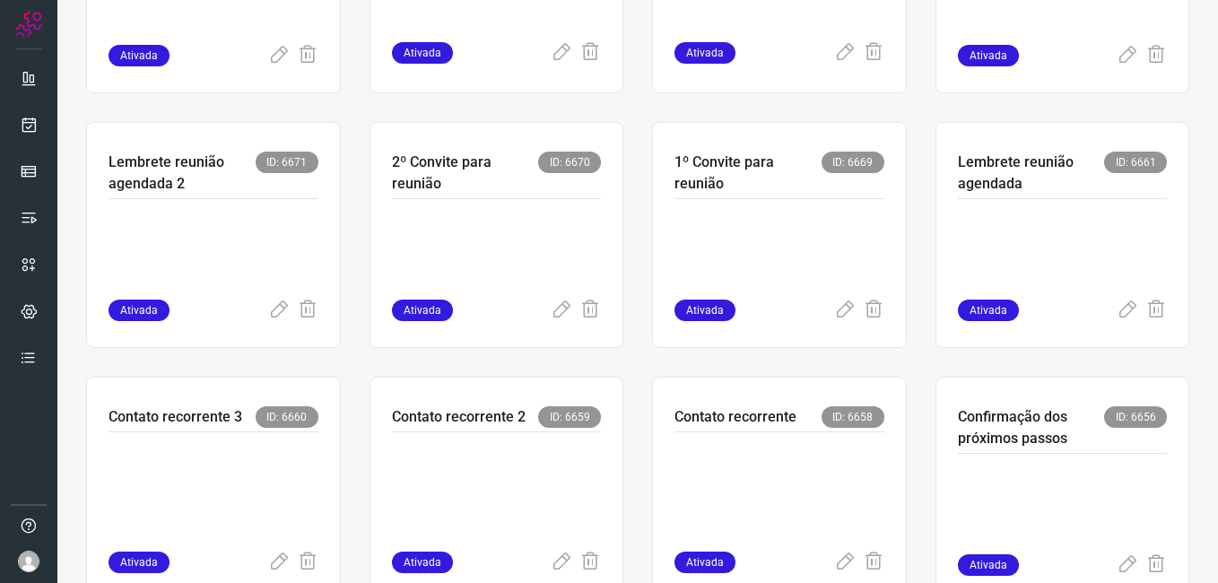
scroll to position [538, 0]
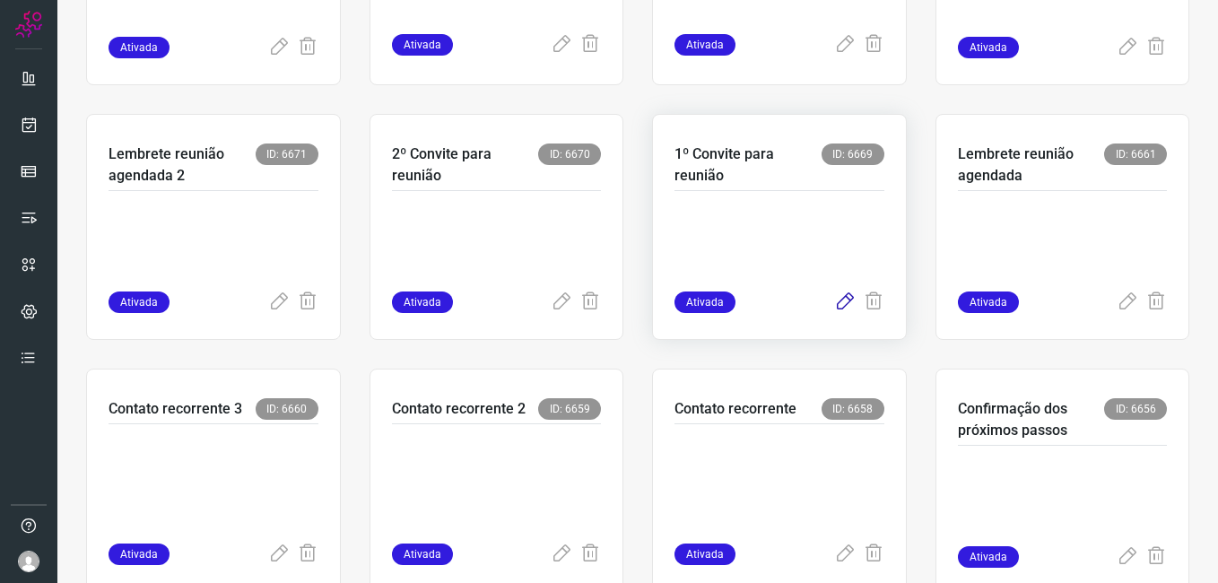
click at [834, 300] on icon at bounding box center [845, 302] width 22 height 22
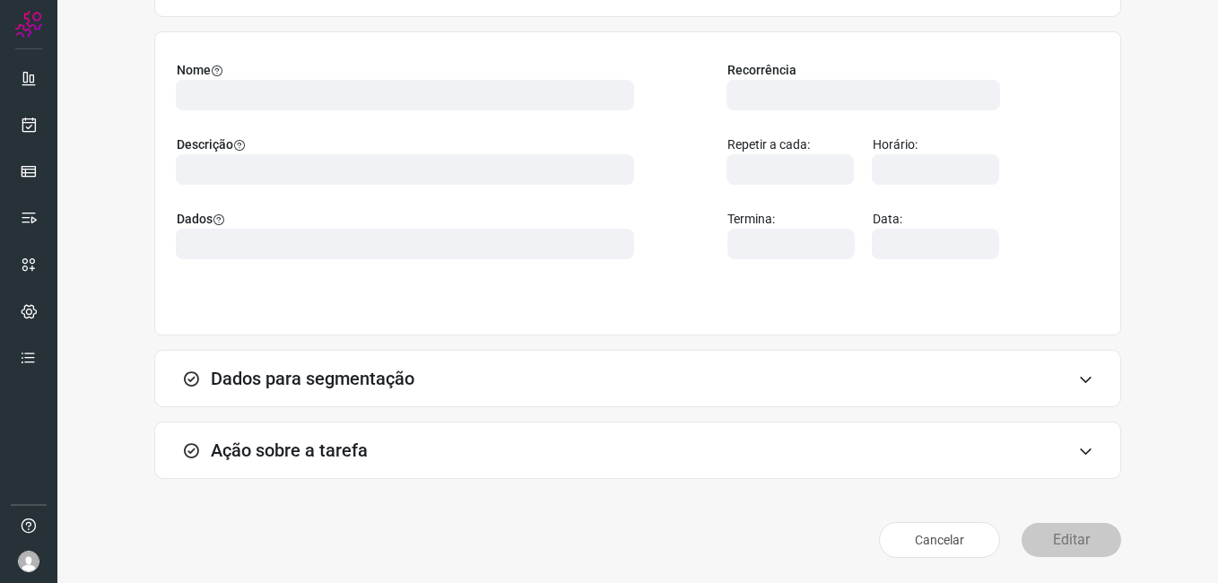
scroll to position [117, 0]
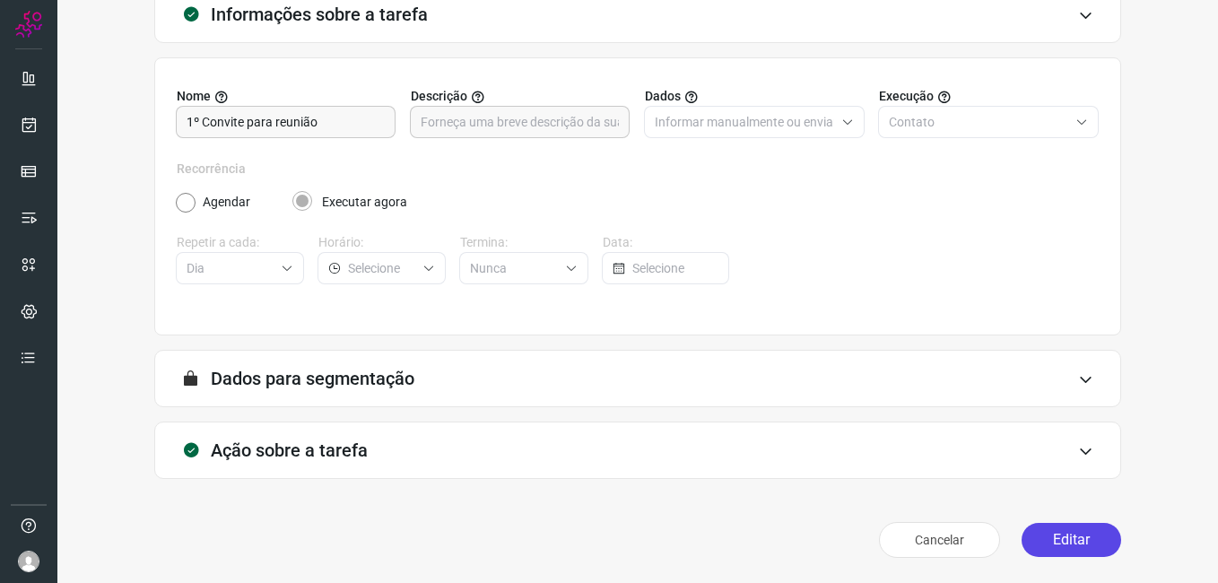
click at [1029, 531] on button "Editar" at bounding box center [1071, 540] width 100 height 34
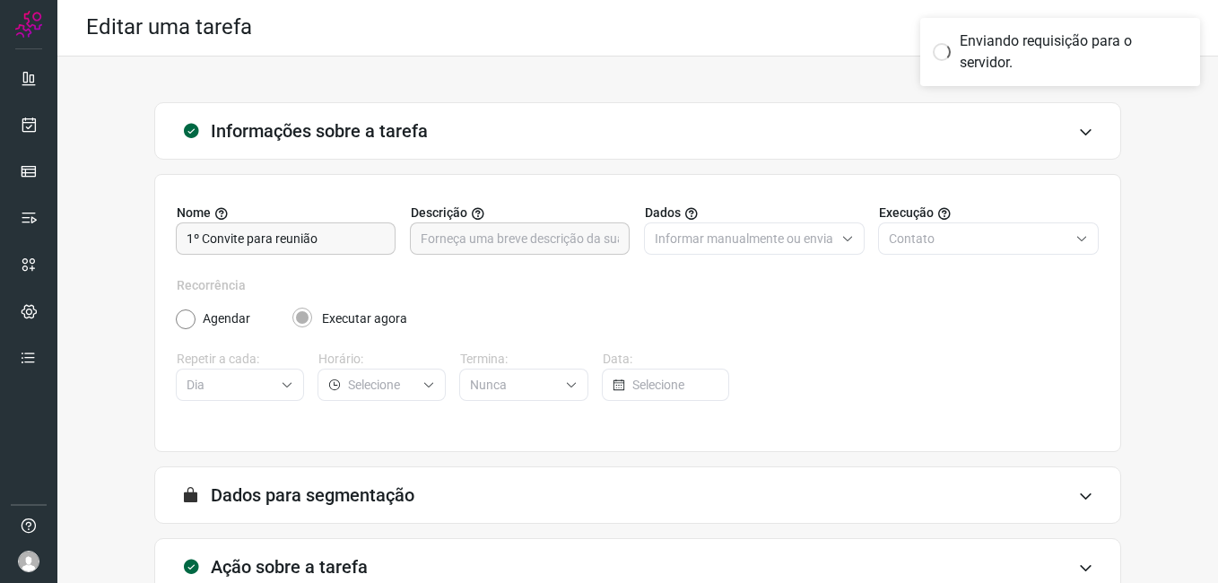
scroll to position [0, 0]
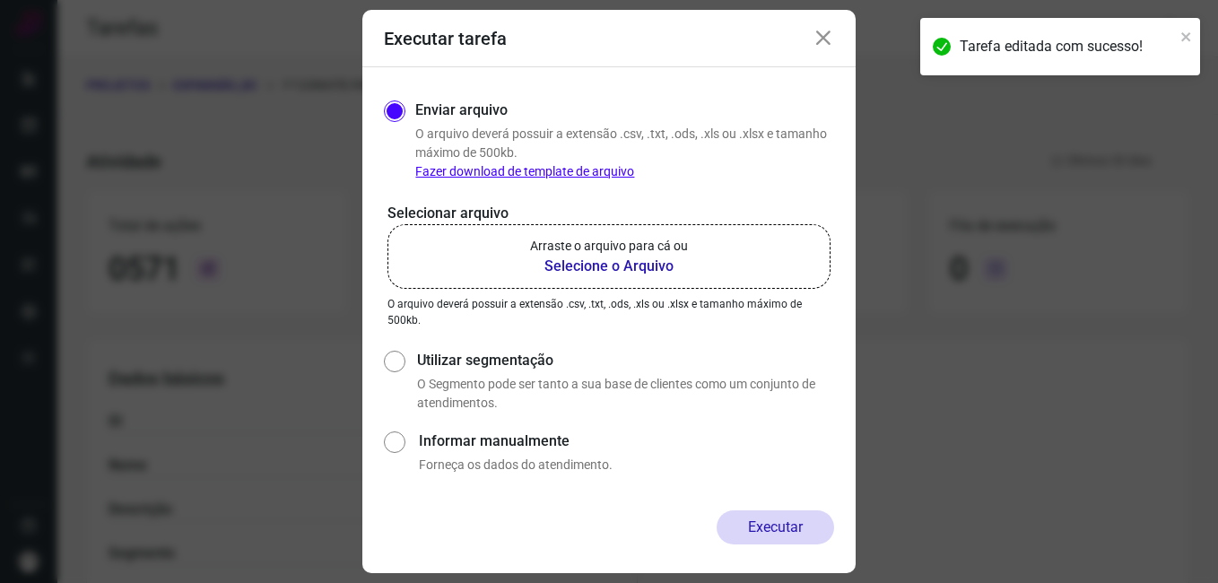
click at [553, 258] on b "Selecione o Arquivo" at bounding box center [609, 267] width 158 height 22
click at [0, 0] on input "Arraste o arquivo para cá ou Selecione o Arquivo" at bounding box center [0, 0] width 0 height 0
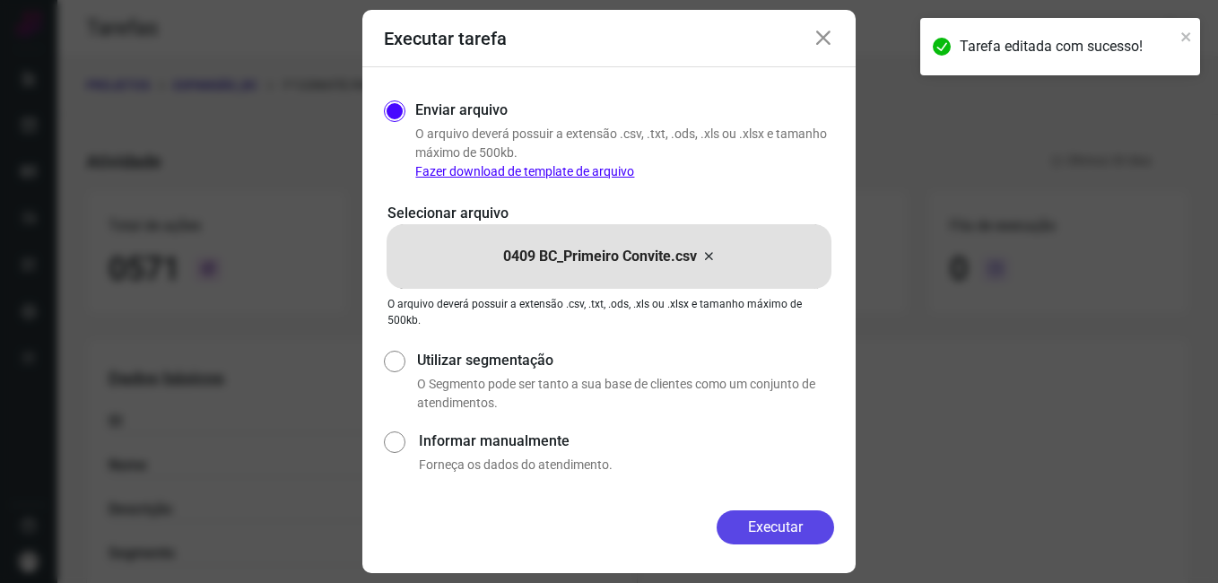
click at [724, 529] on button "Executar" at bounding box center [775, 527] width 117 height 34
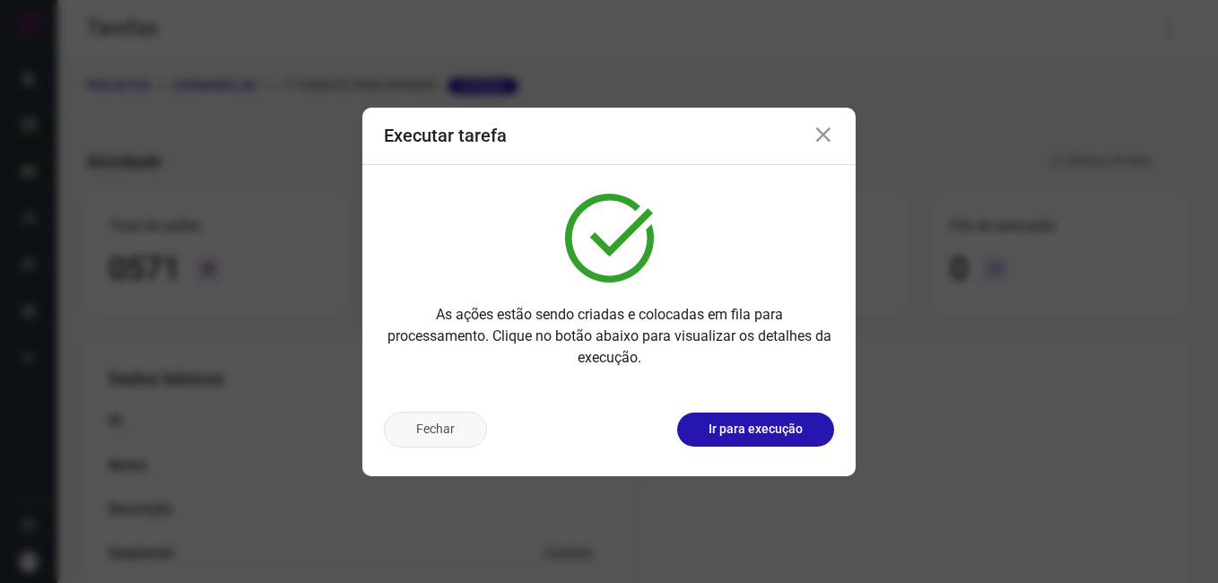
click at [441, 438] on button "Fechar" at bounding box center [435, 430] width 103 height 36
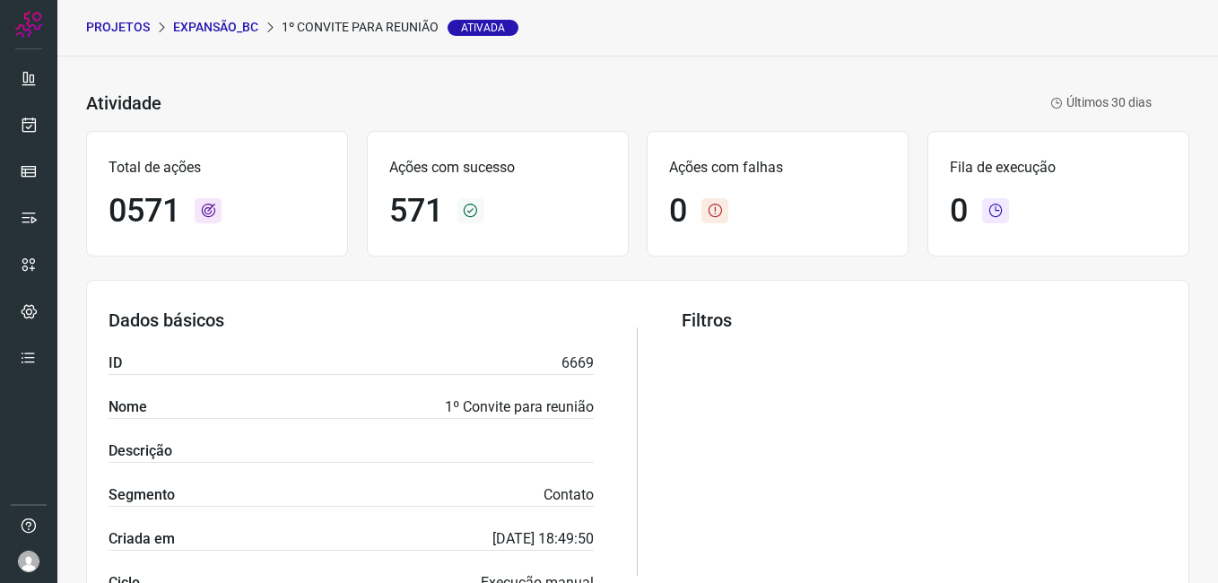
scroll to position [90, 0]
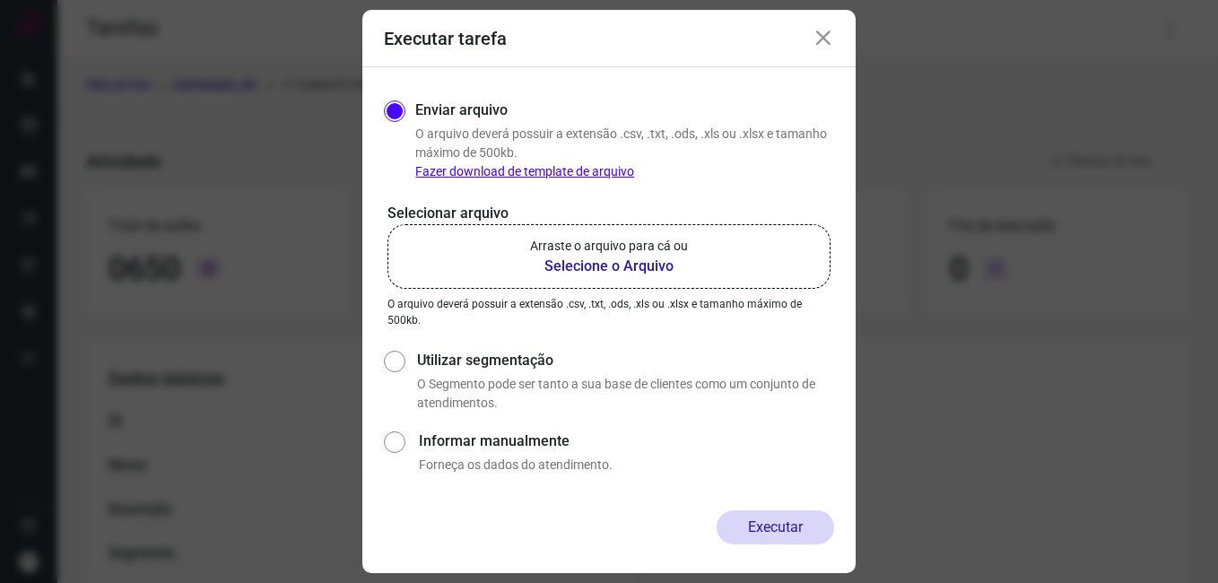
click at [815, 38] on icon at bounding box center [823, 39] width 22 height 22
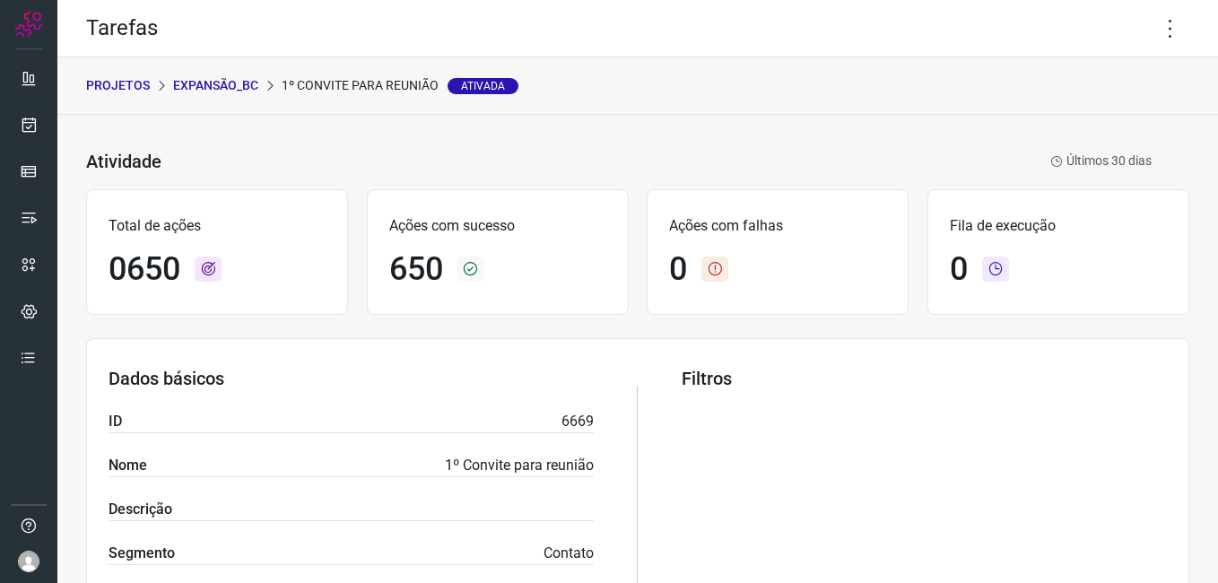
click at [224, 90] on p "Expansão_BC" at bounding box center [215, 85] width 85 height 19
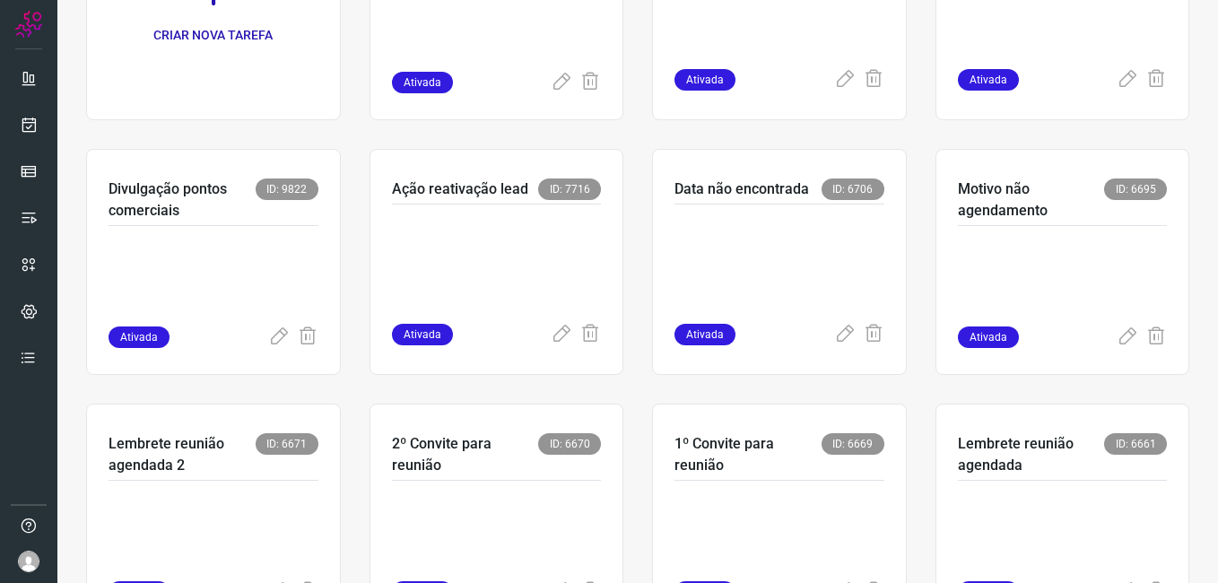
scroll to position [269, 0]
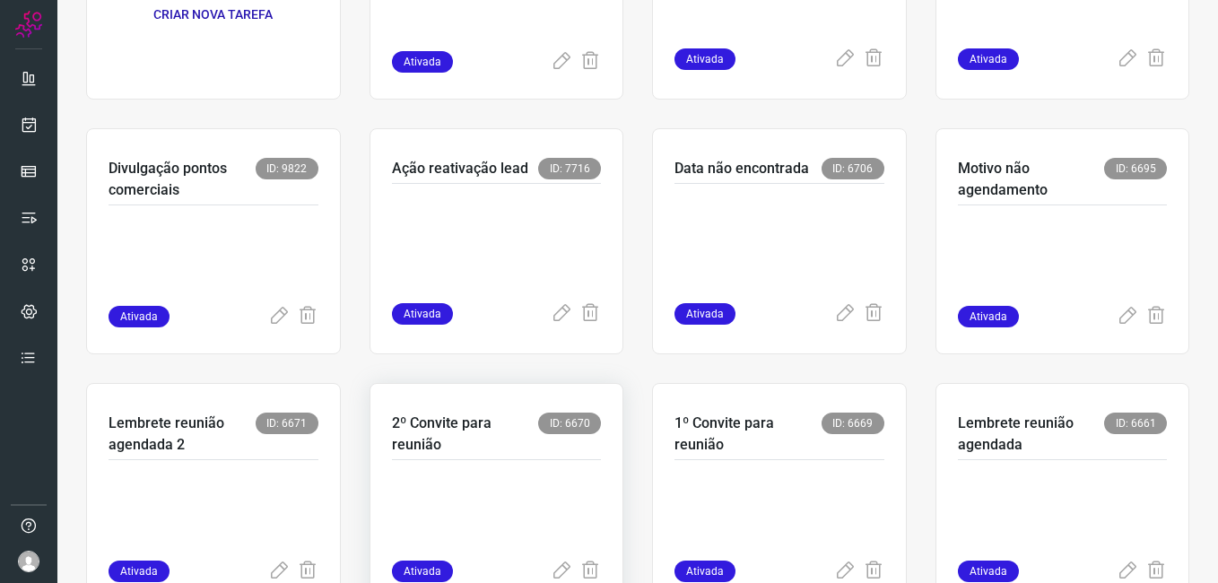
click at [526, 498] on p at bounding box center [497, 516] width 210 height 90
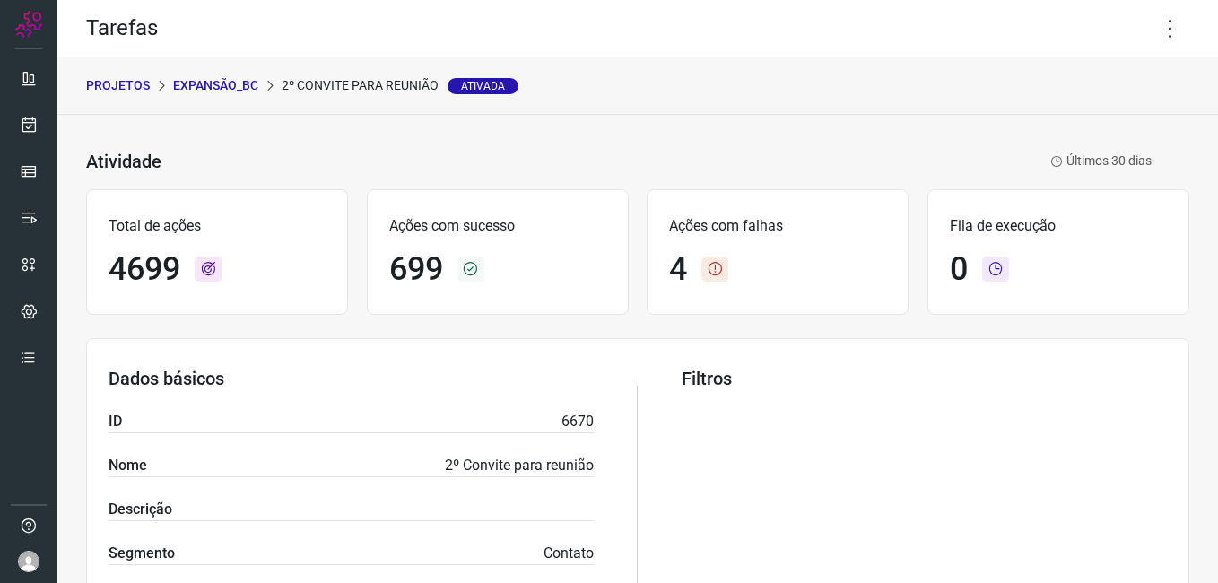
click at [206, 85] on p "Expansão_BC" at bounding box center [215, 85] width 85 height 19
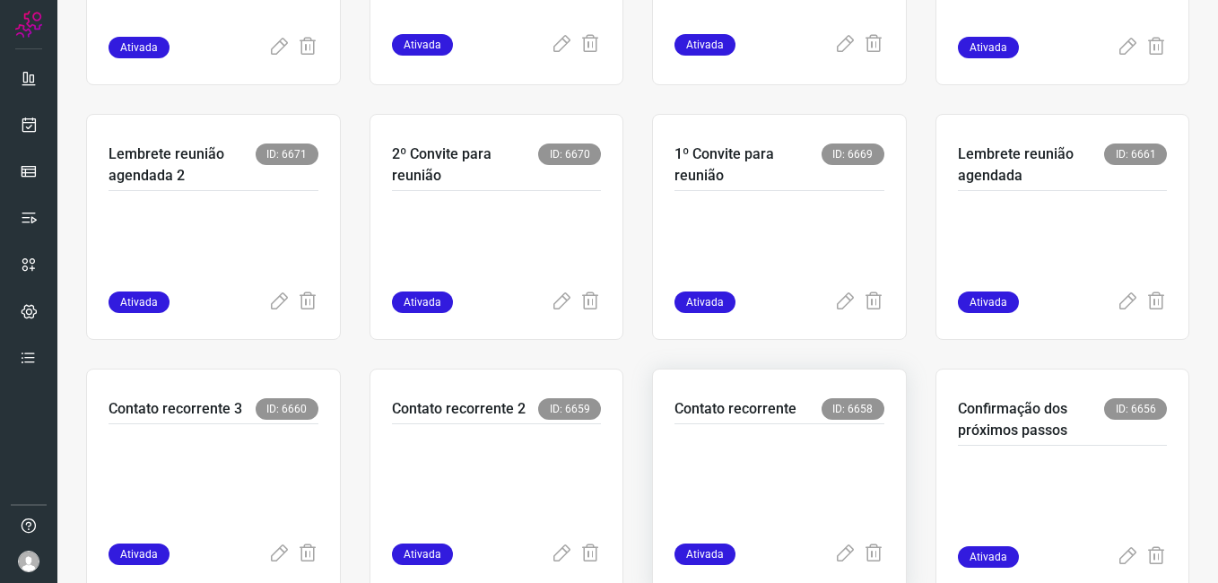
click at [739, 457] on p at bounding box center [779, 480] width 210 height 90
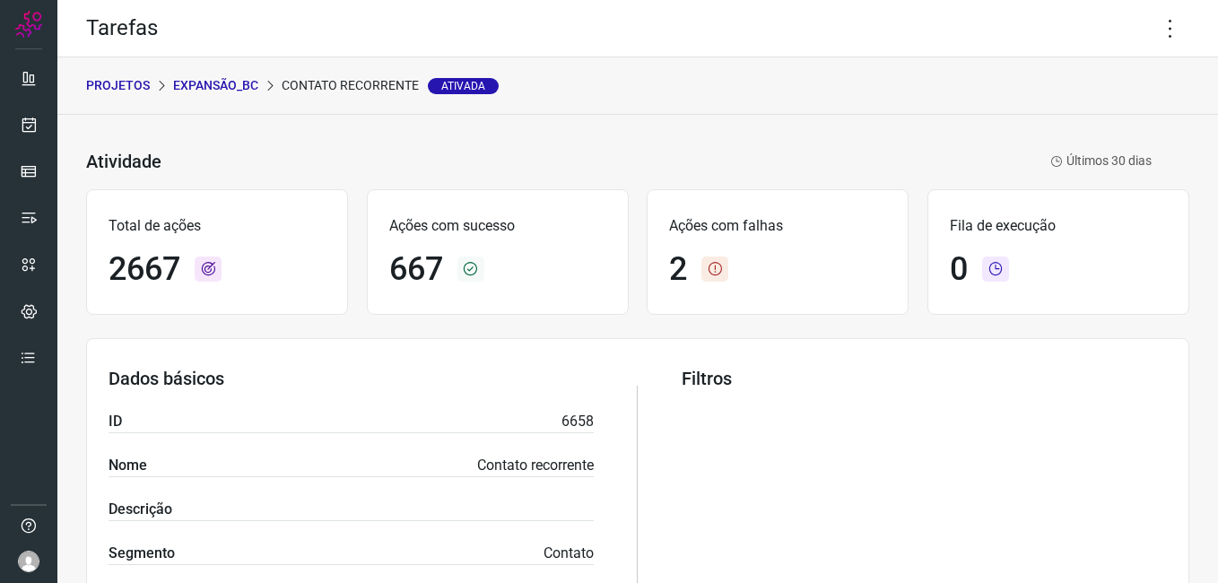
click at [221, 83] on p "Expansão_BC" at bounding box center [215, 85] width 85 height 19
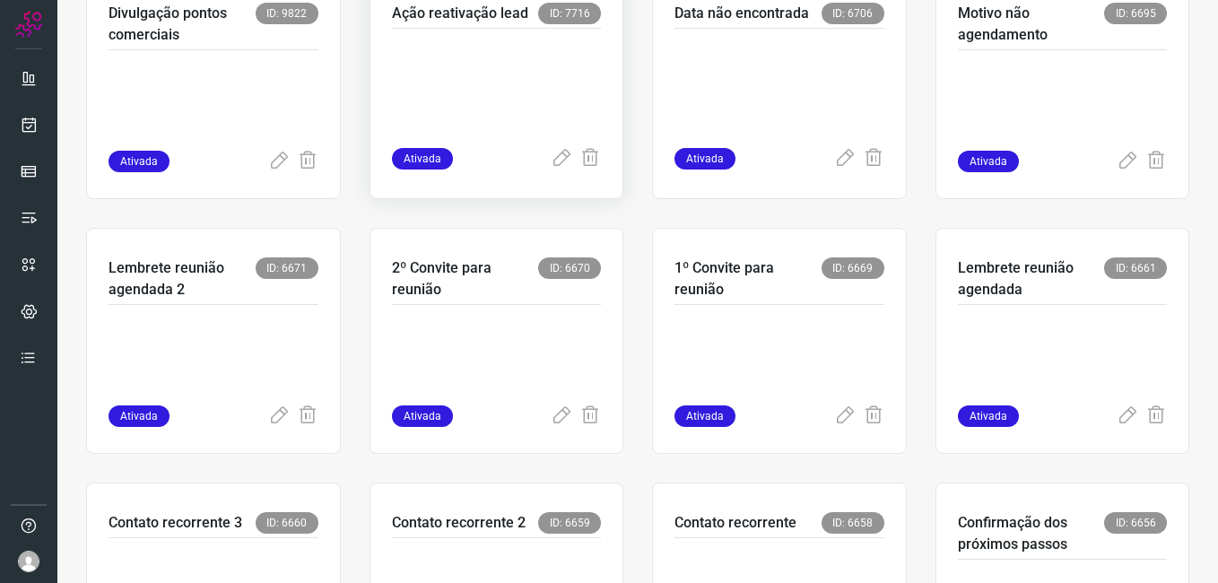
scroll to position [538, 0]
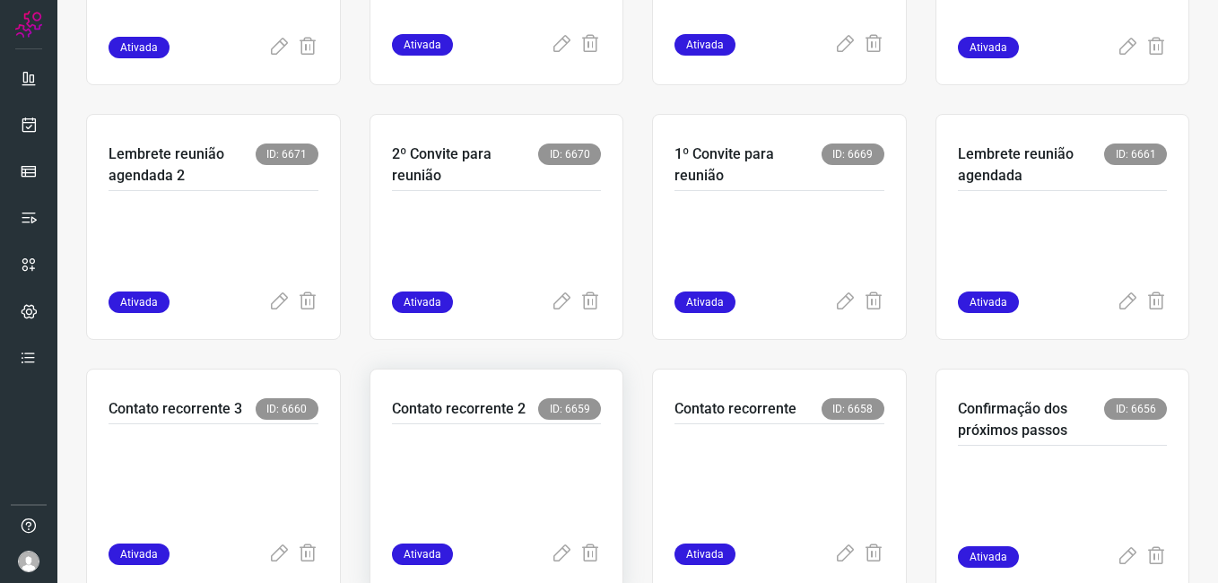
click at [485, 486] on p at bounding box center [497, 480] width 210 height 90
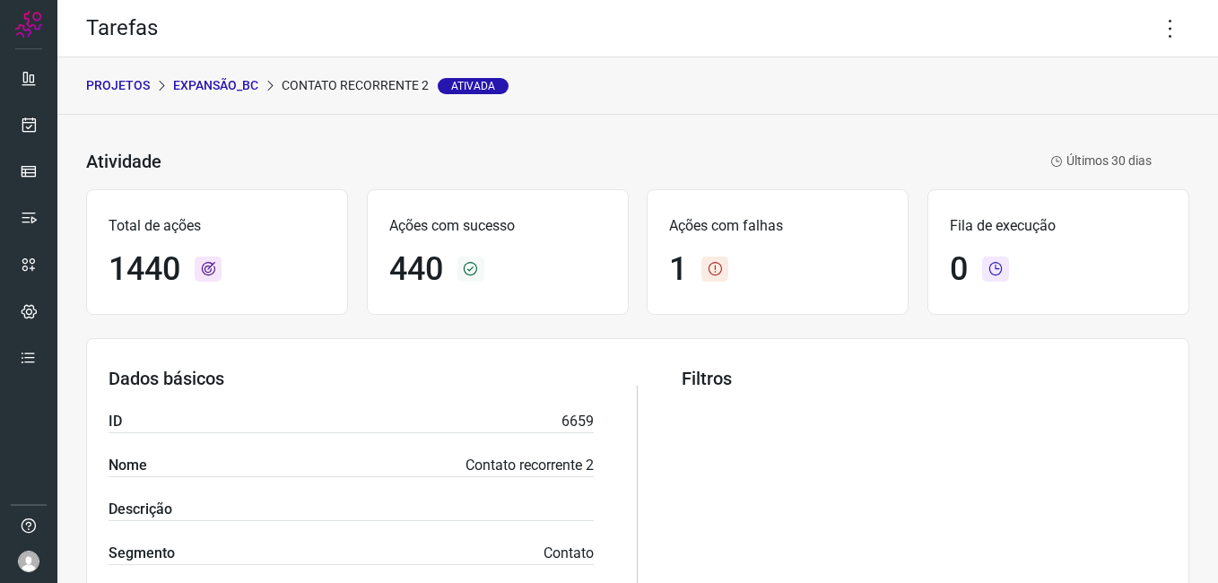
click at [200, 85] on p "Expansão_BC" at bounding box center [215, 85] width 85 height 19
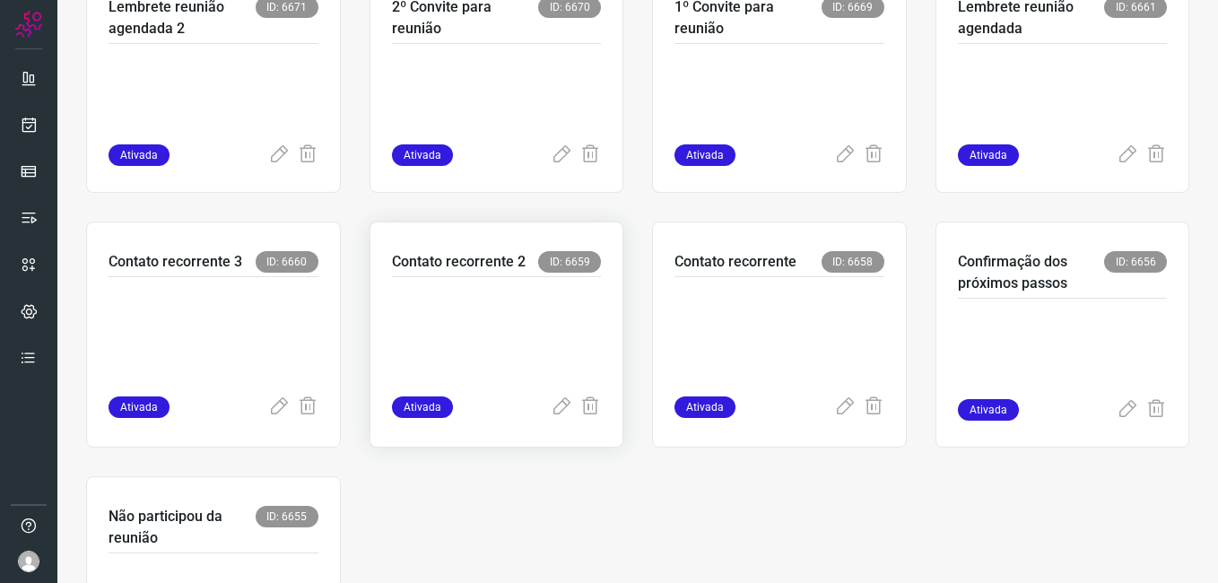
scroll to position [717, 0]
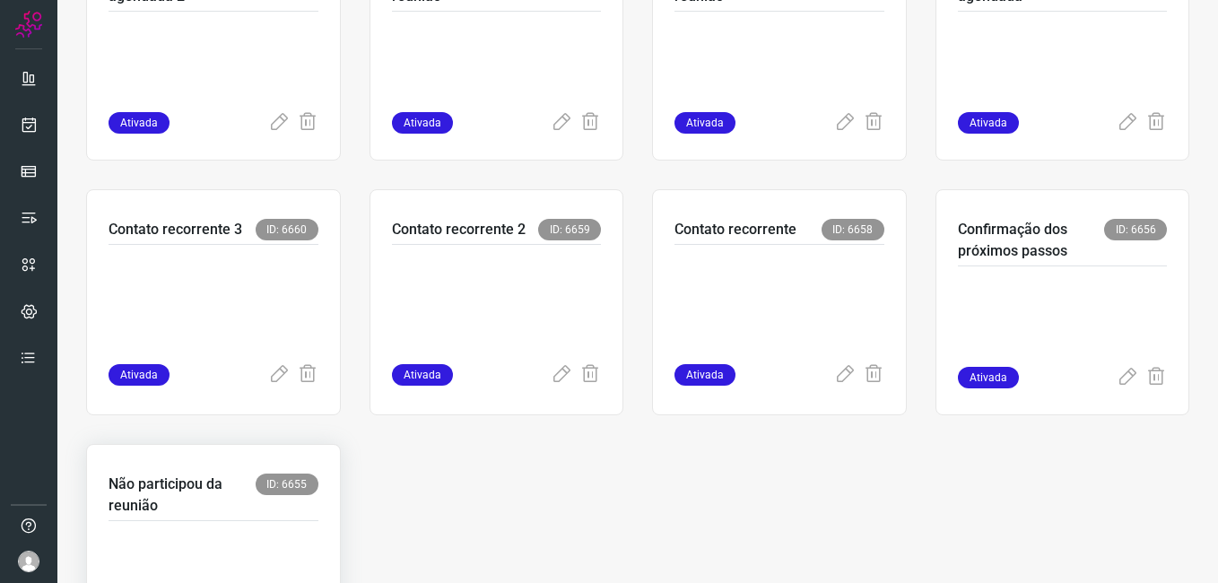
click at [227, 552] on p at bounding box center [214, 577] width 210 height 90
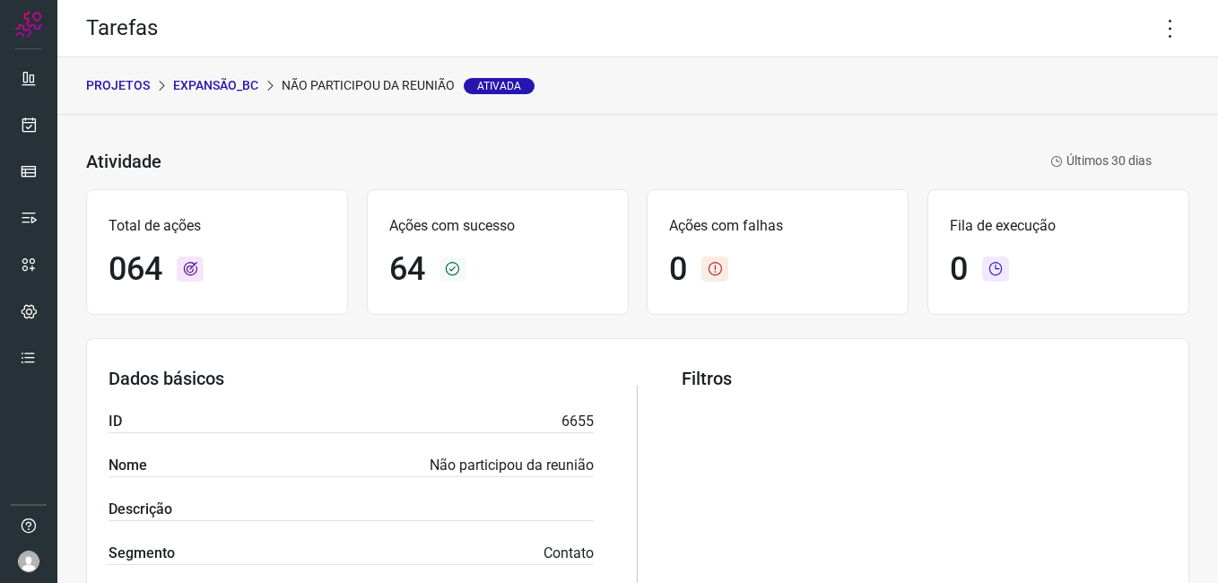
click at [223, 85] on p "Expansão_BC" at bounding box center [215, 85] width 85 height 19
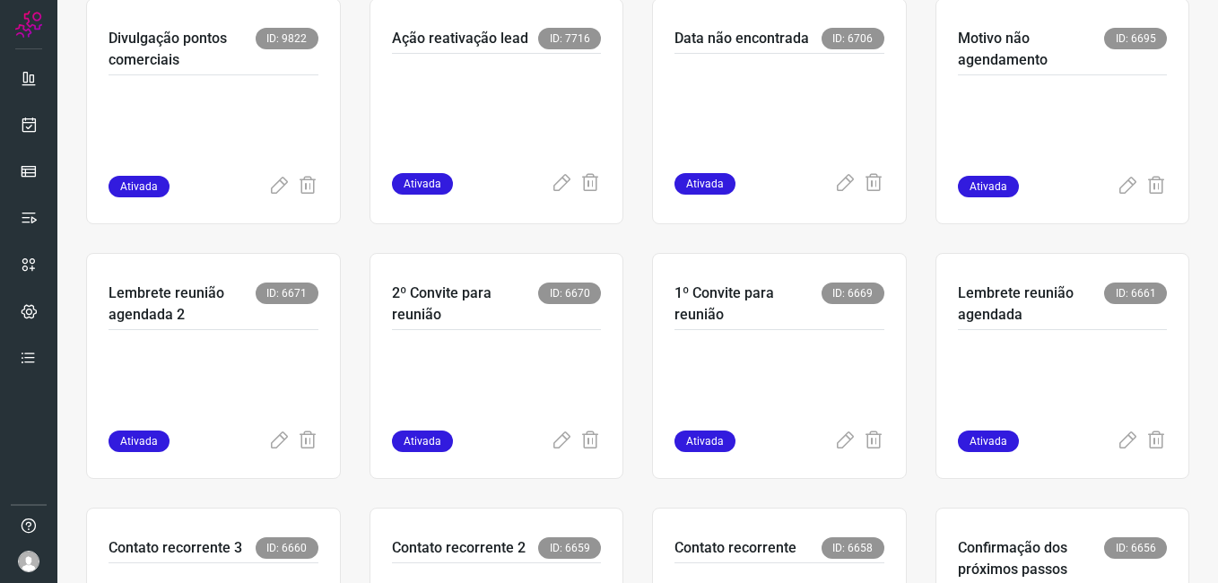
scroll to position [221, 0]
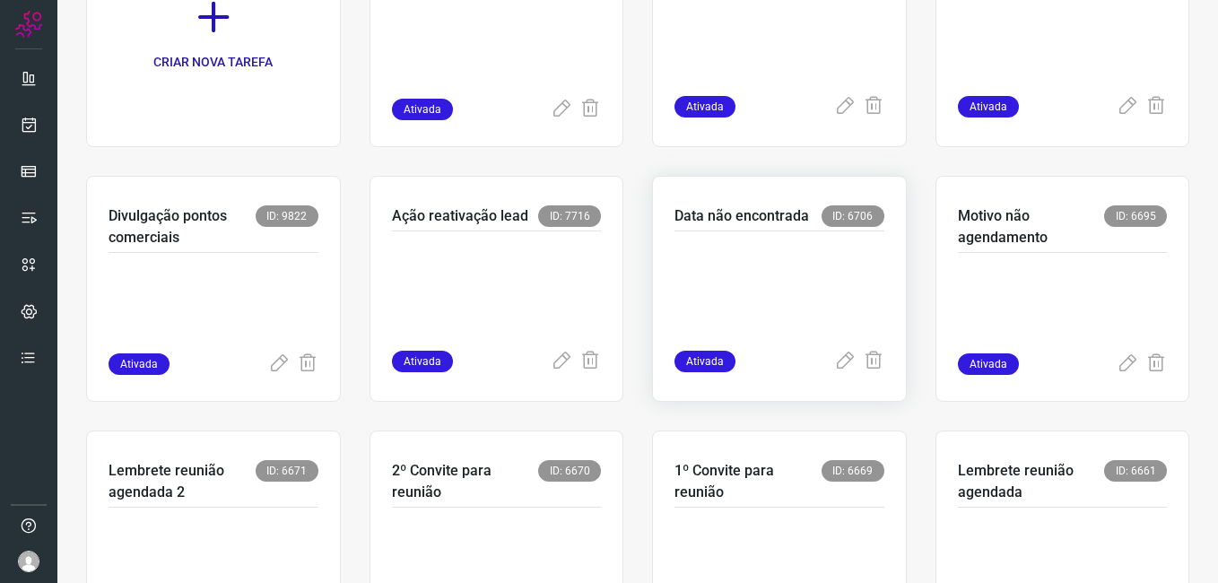
click at [744, 285] on p at bounding box center [779, 287] width 210 height 90
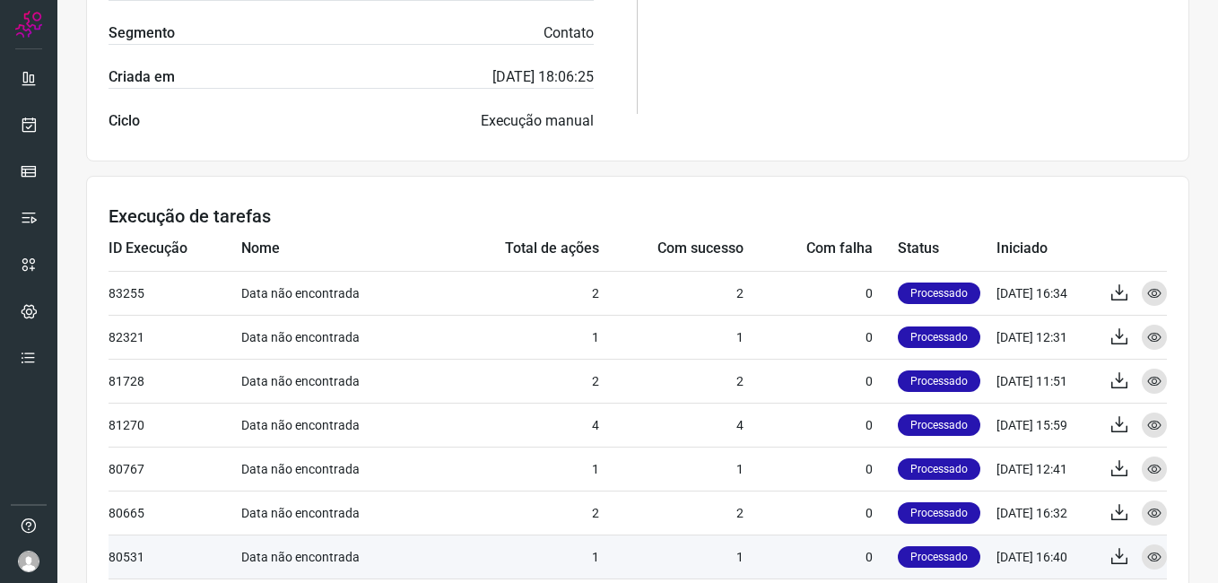
scroll to position [580, 0]
